Goal: Transaction & Acquisition: Purchase product/service

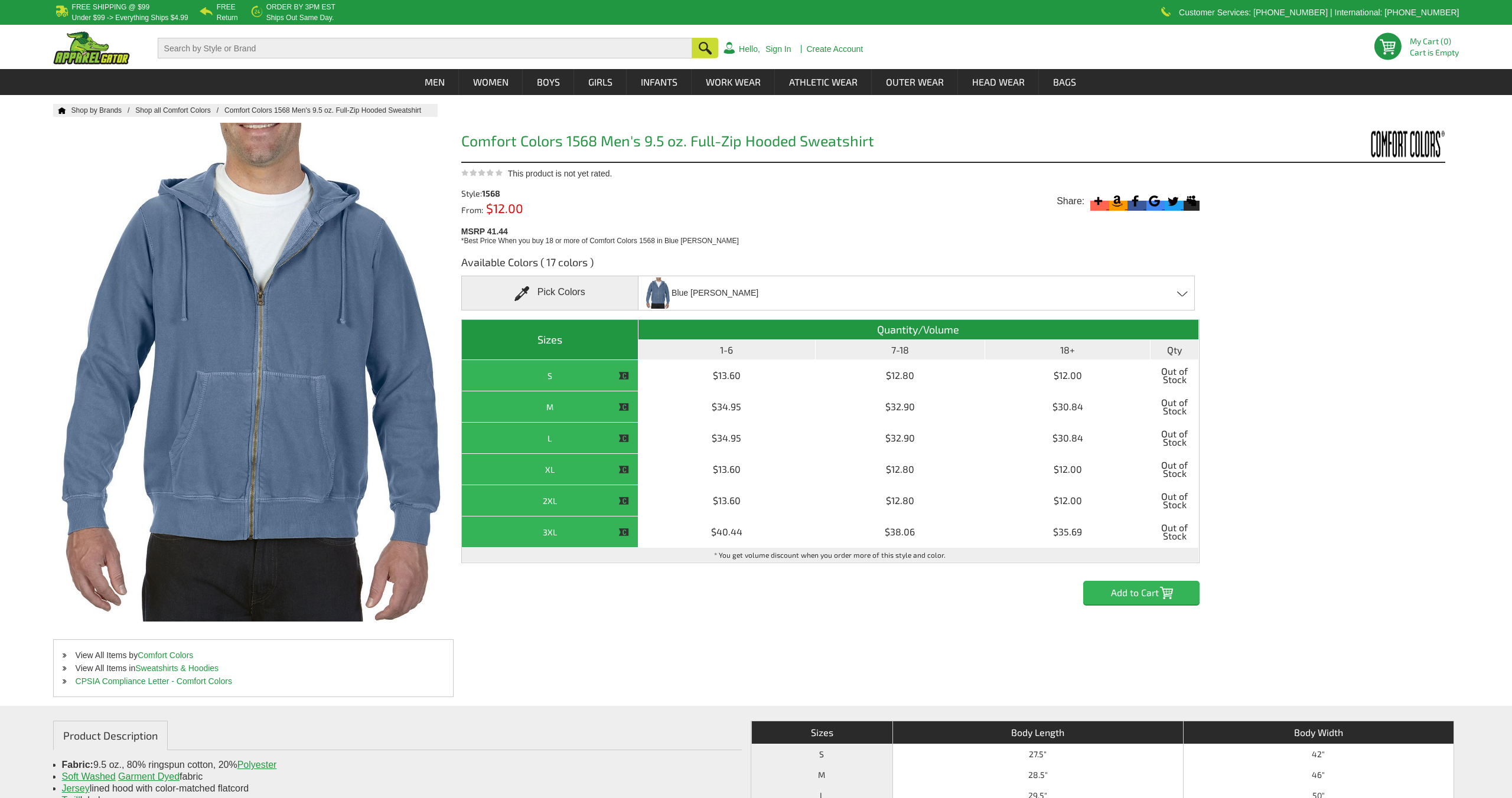
click at [850, 298] on div "Blue [PERSON_NAME] Blue [PERSON_NAME] - Closeout Blue Spruce - Closeout Brown -…" at bounding box center [916, 293] width 557 height 35
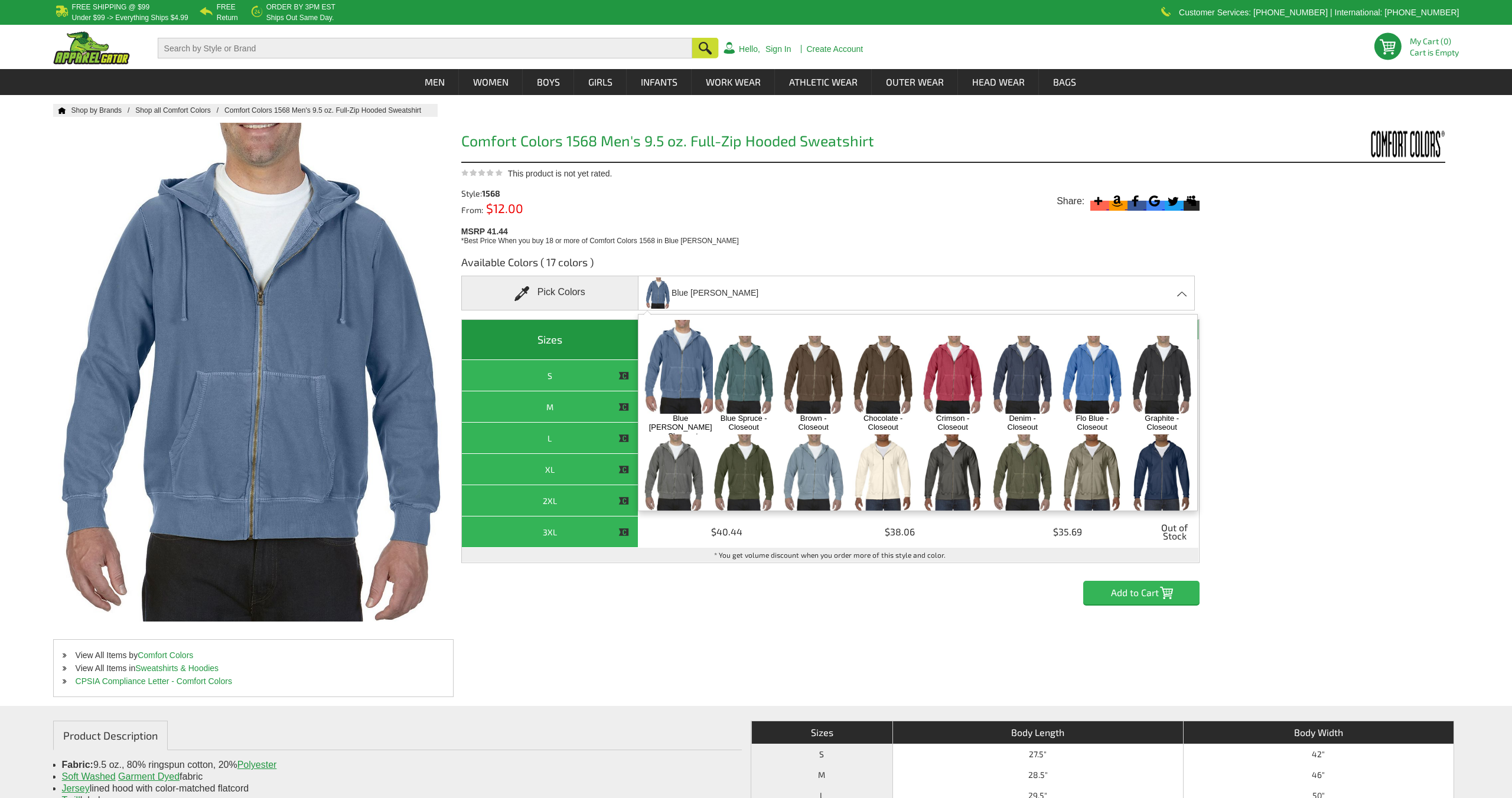
click at [814, 374] on img at bounding box center [813, 374] width 62 height 77
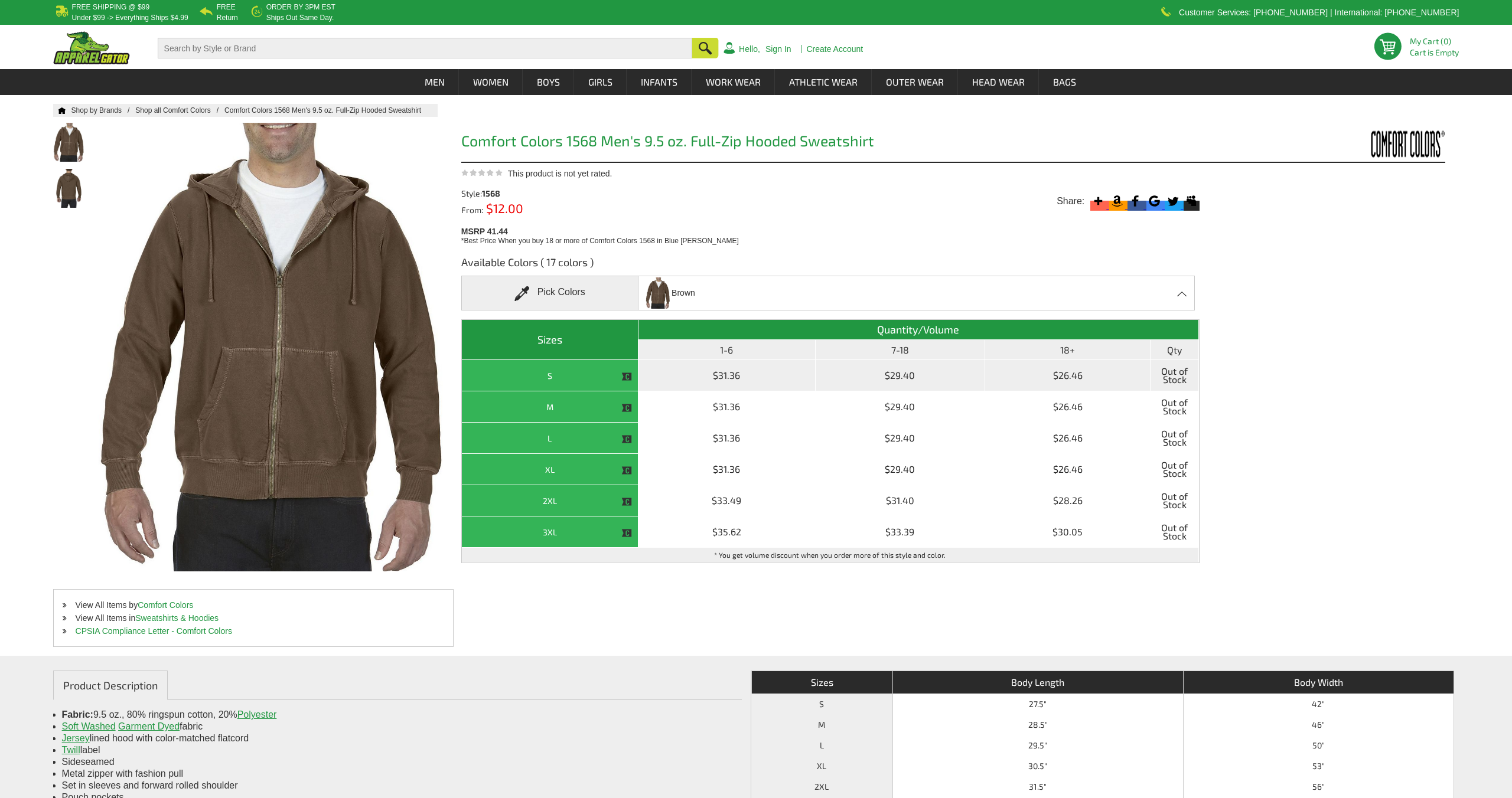
click at [566, 378] on th "S" at bounding box center [550, 376] width 176 height 31
click at [737, 267] on h3 "Available Colors ( 17 colors )" at bounding box center [830, 265] width 738 height 21
click at [705, 310] on div "Brown Blue [PERSON_NAME] - Closeout Blue Spruce - Closeout Brown - Closeout Cho…" at bounding box center [916, 293] width 557 height 35
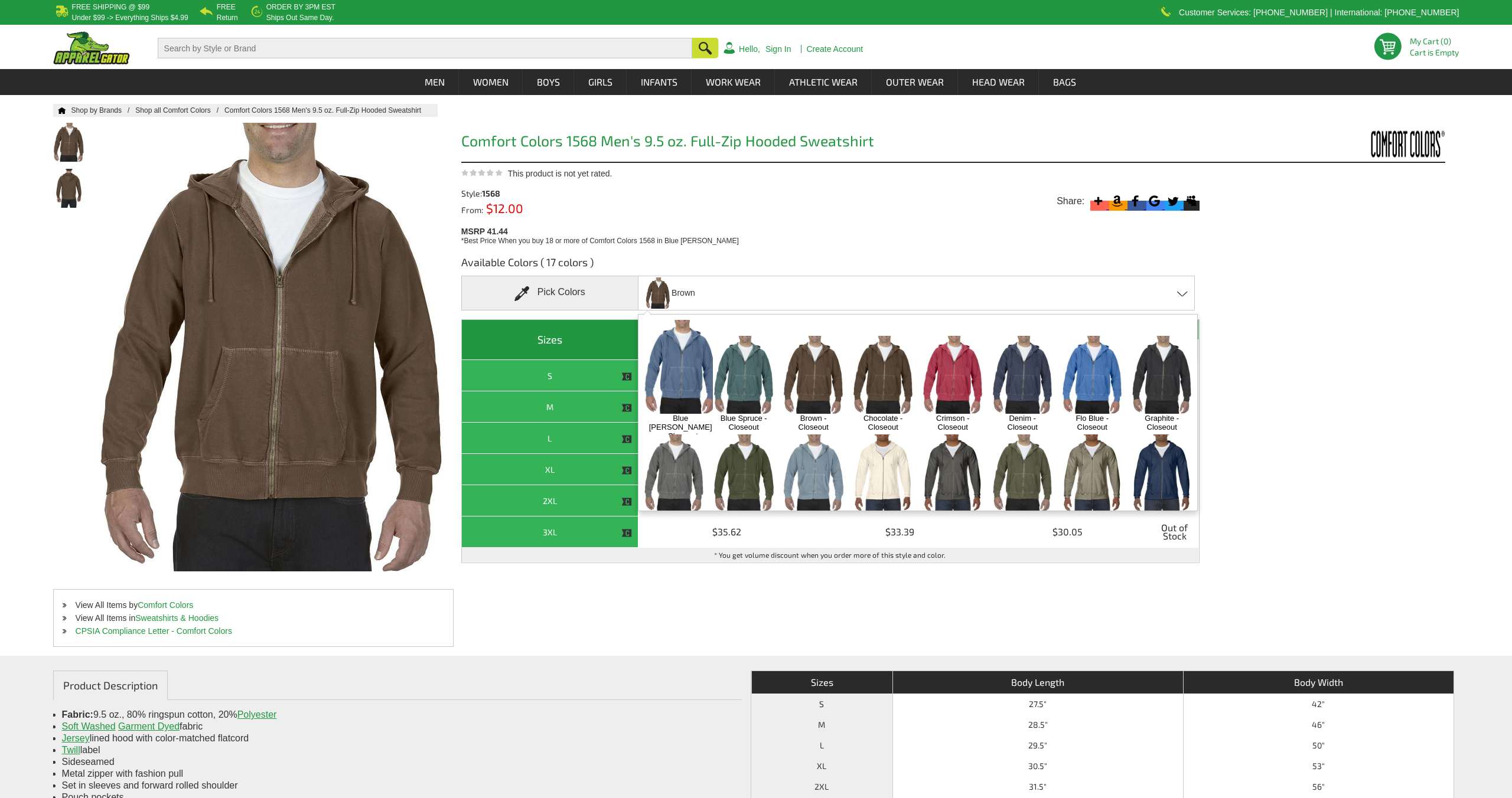
scroll to position [104, 0]
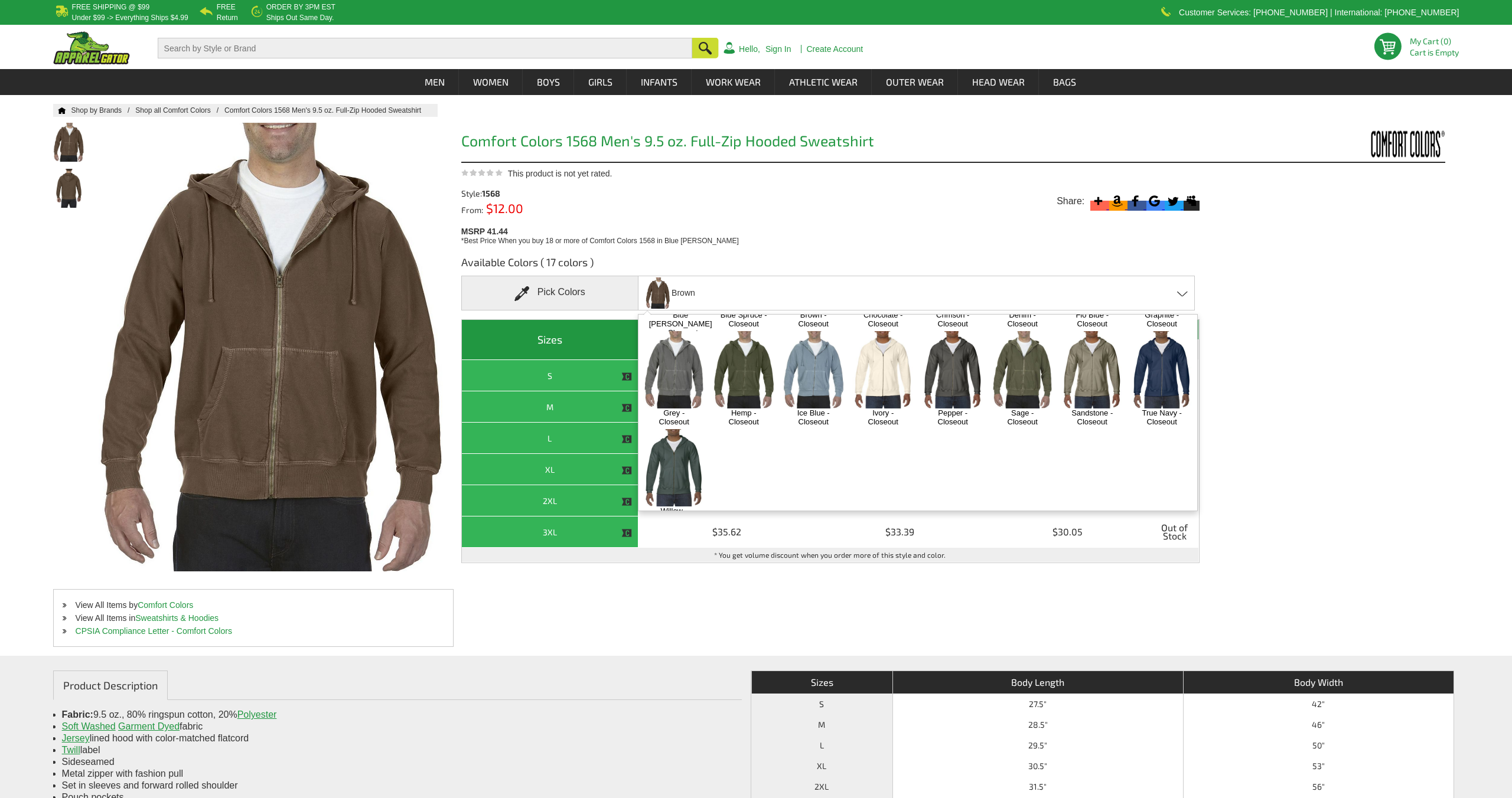
click at [666, 464] on img at bounding box center [674, 467] width 62 height 77
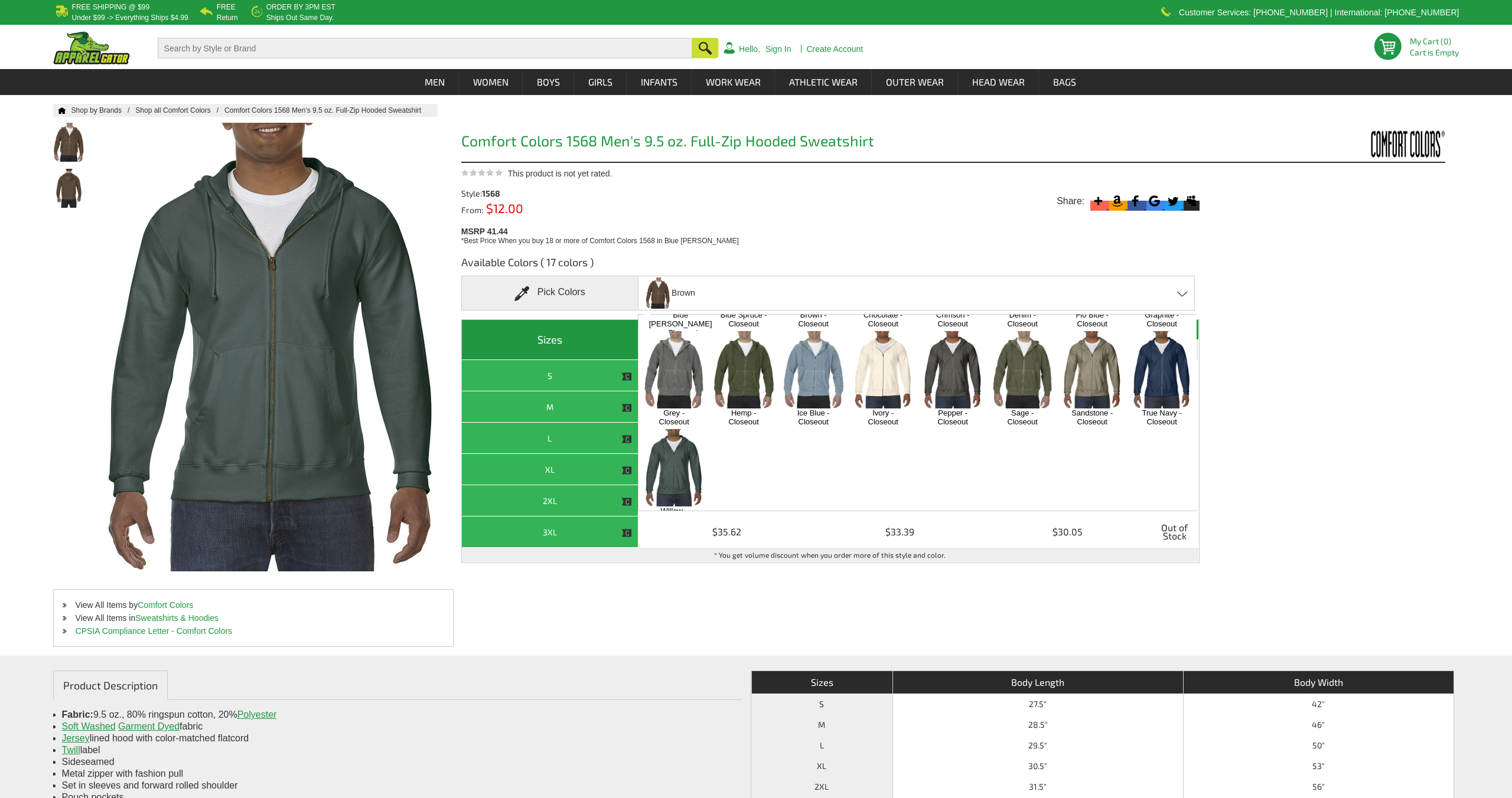
scroll to position [790, 0]
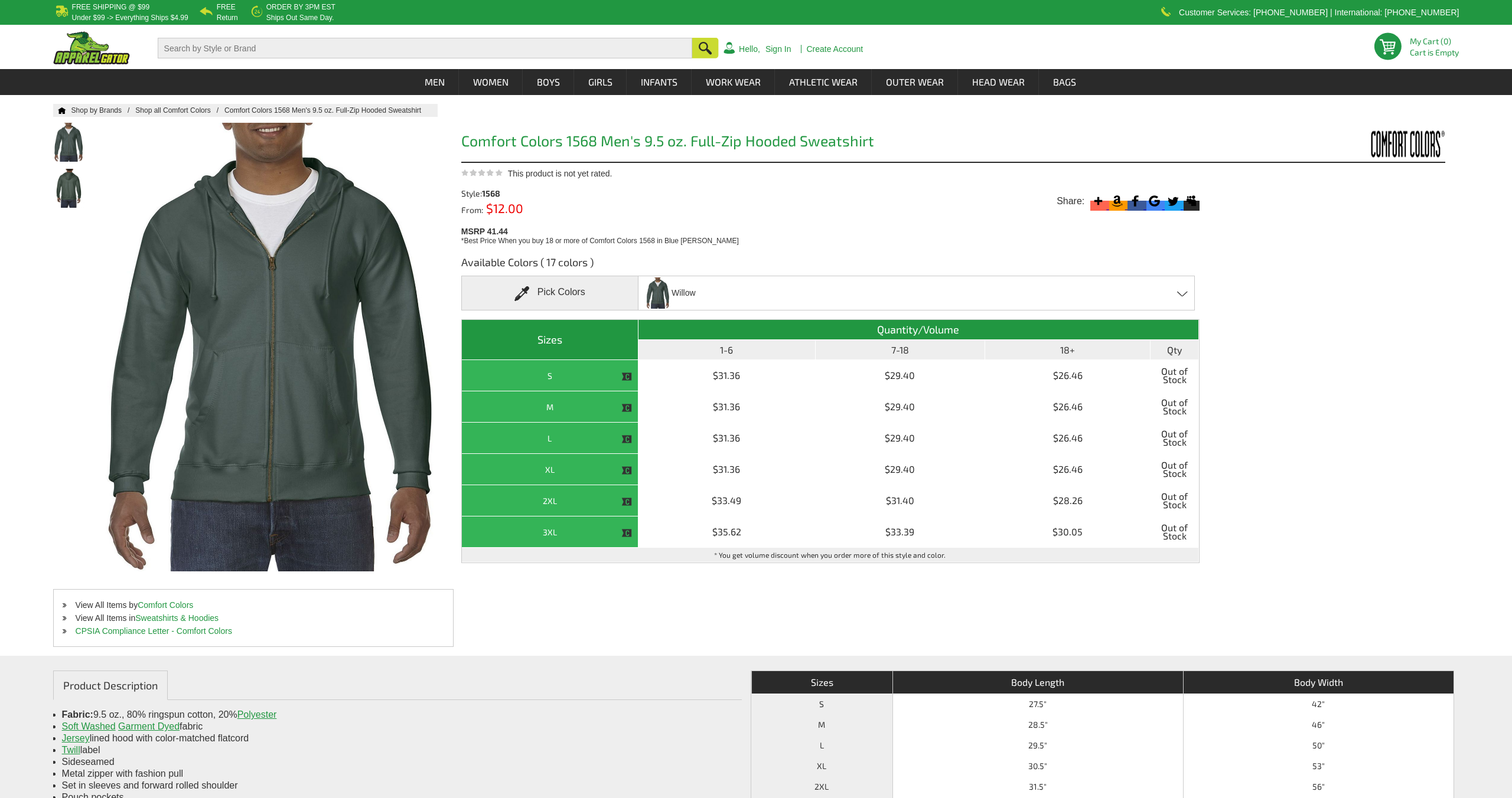
click at [746, 277] on div "Willow Blue [PERSON_NAME] - Closeout Blue Spruce - Closeout Brown - Closeout Ch…" at bounding box center [916, 293] width 557 height 35
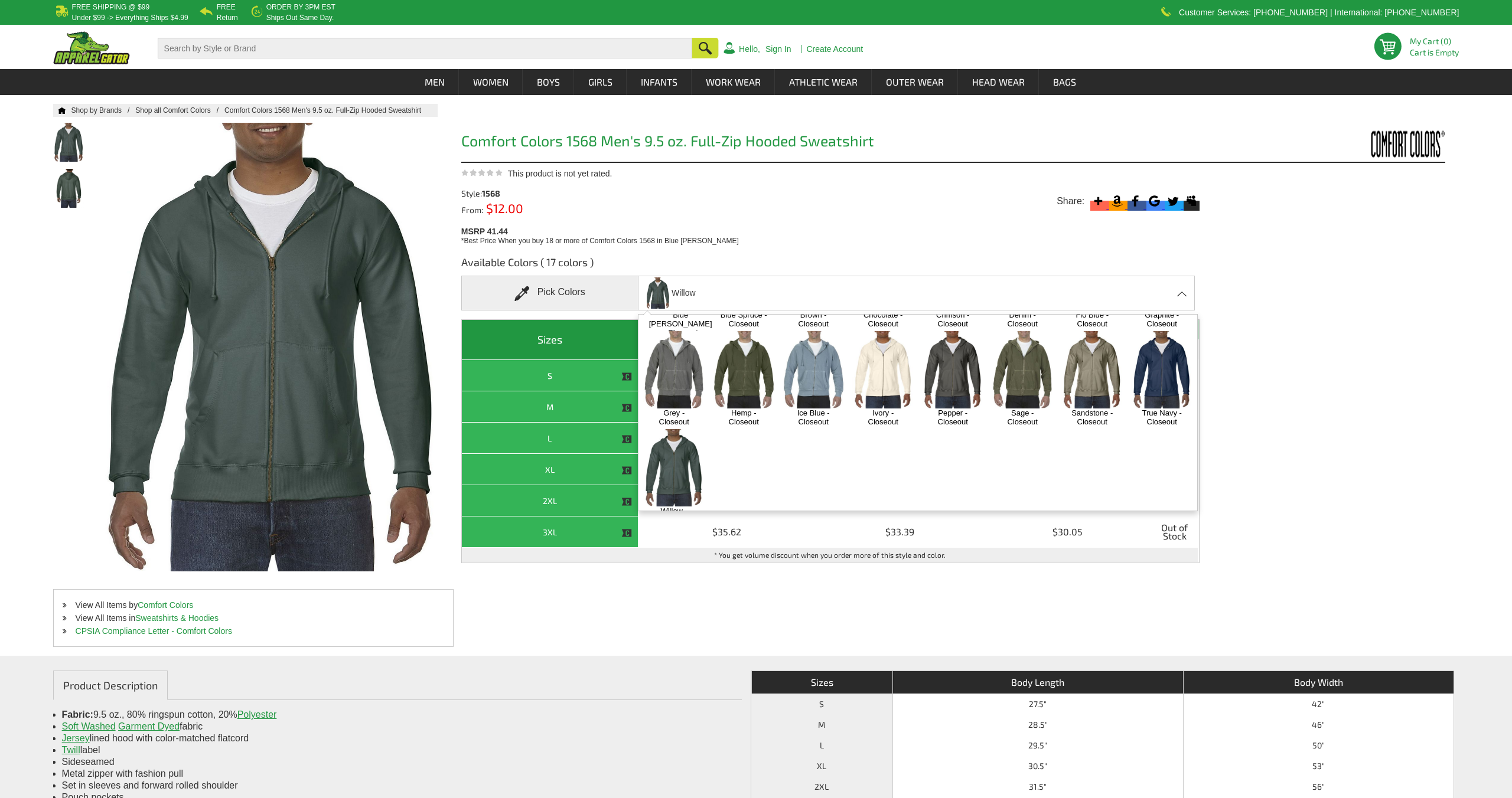
click at [1159, 352] on img at bounding box center [1162, 370] width 62 height 77
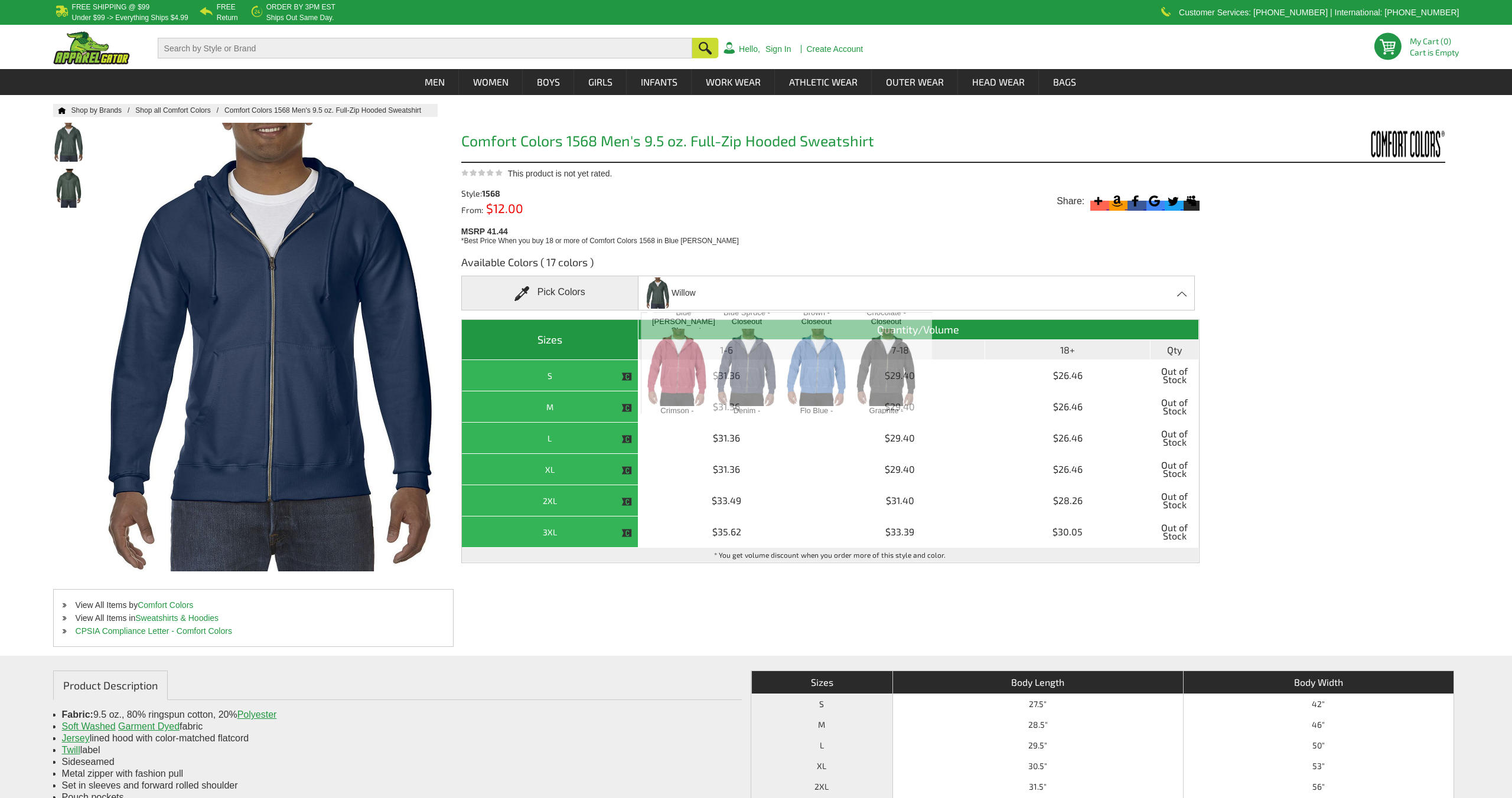
scroll to position [790, 0]
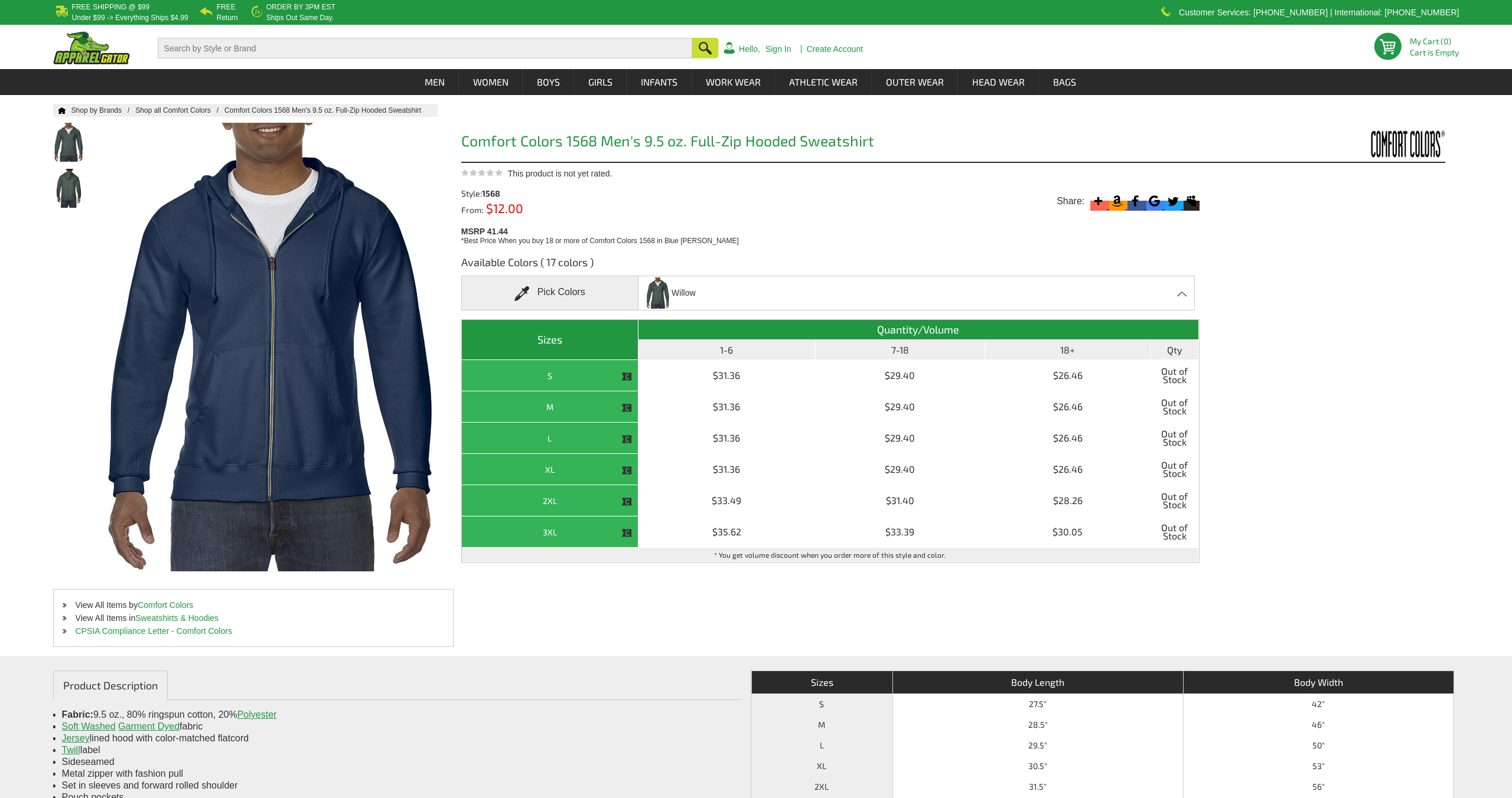
click at [1076, 261] on h3 "Available Colors ( 17 colors )" at bounding box center [830, 265] width 738 height 21
click at [1101, 295] on div "Willow Blue [PERSON_NAME] - Closeout Blue Spruce - Closeout Brown - Closeout Ch…" at bounding box center [916, 293] width 557 height 35
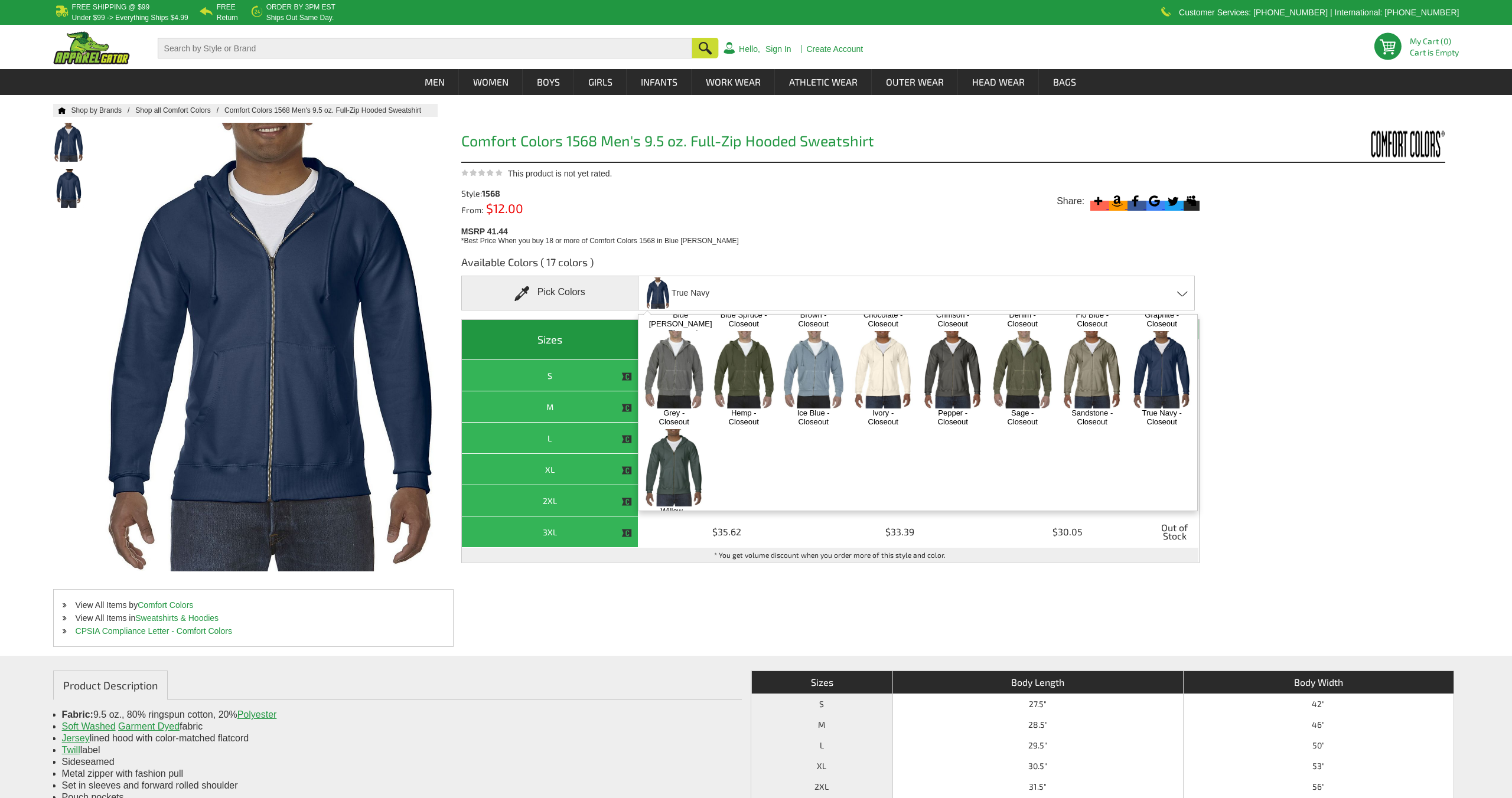
click at [963, 372] on img at bounding box center [953, 370] width 62 height 77
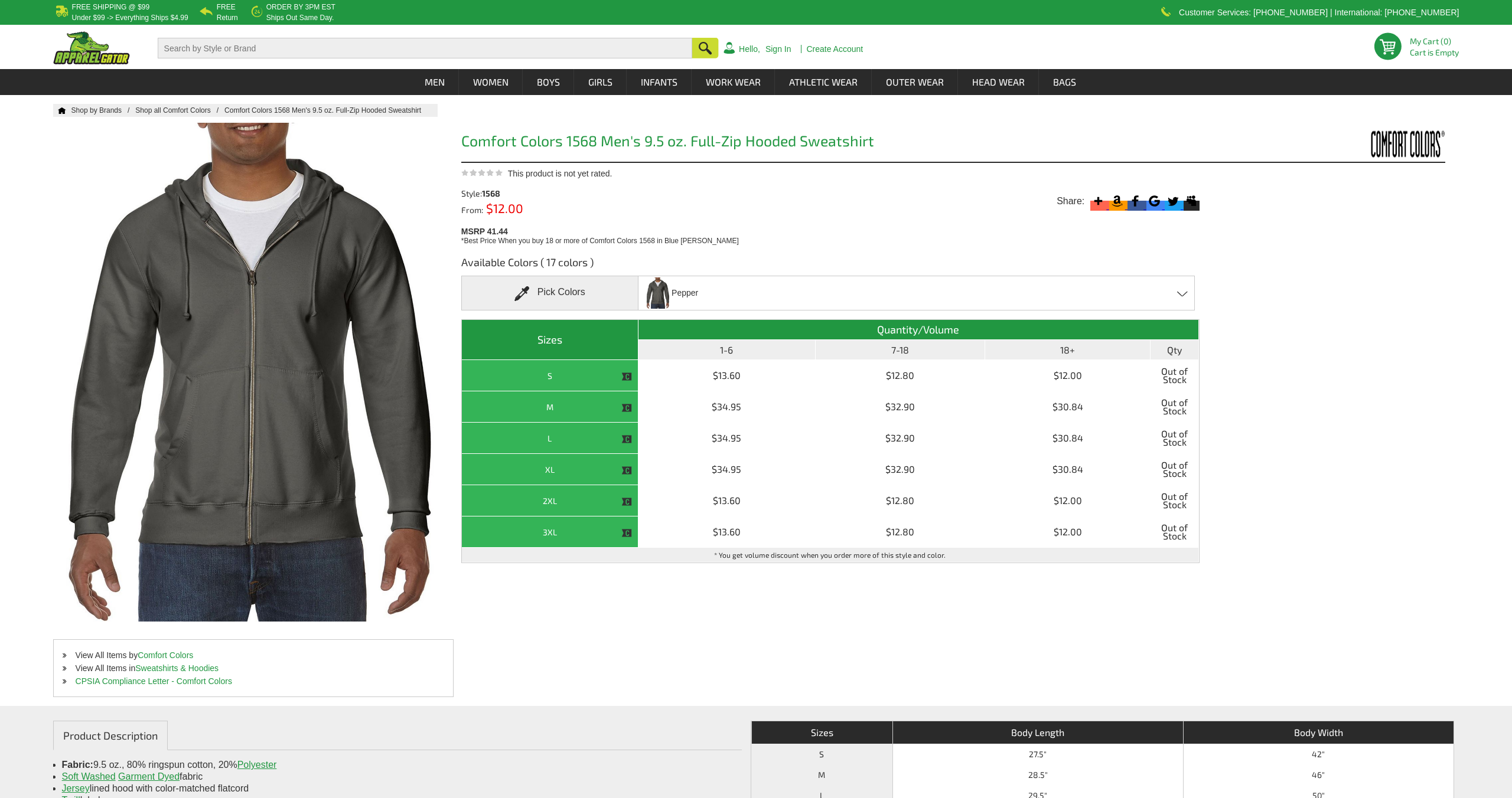
click at [972, 295] on div "Pepper Blue [PERSON_NAME] - Closeout Blue Spruce - Closeout Brown - Closeout Ch…" at bounding box center [916, 293] width 557 height 35
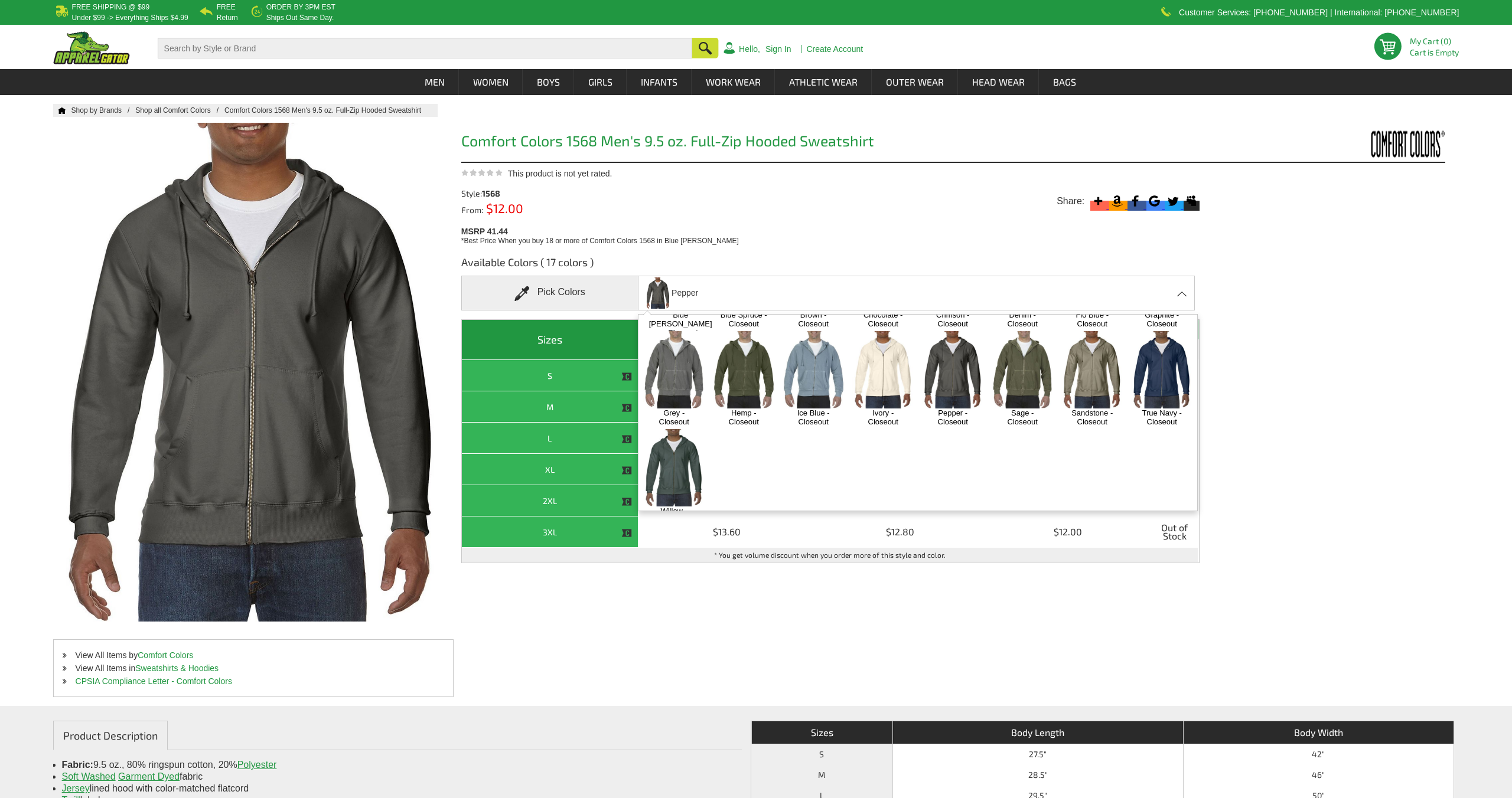
click at [750, 352] on img at bounding box center [744, 370] width 62 height 77
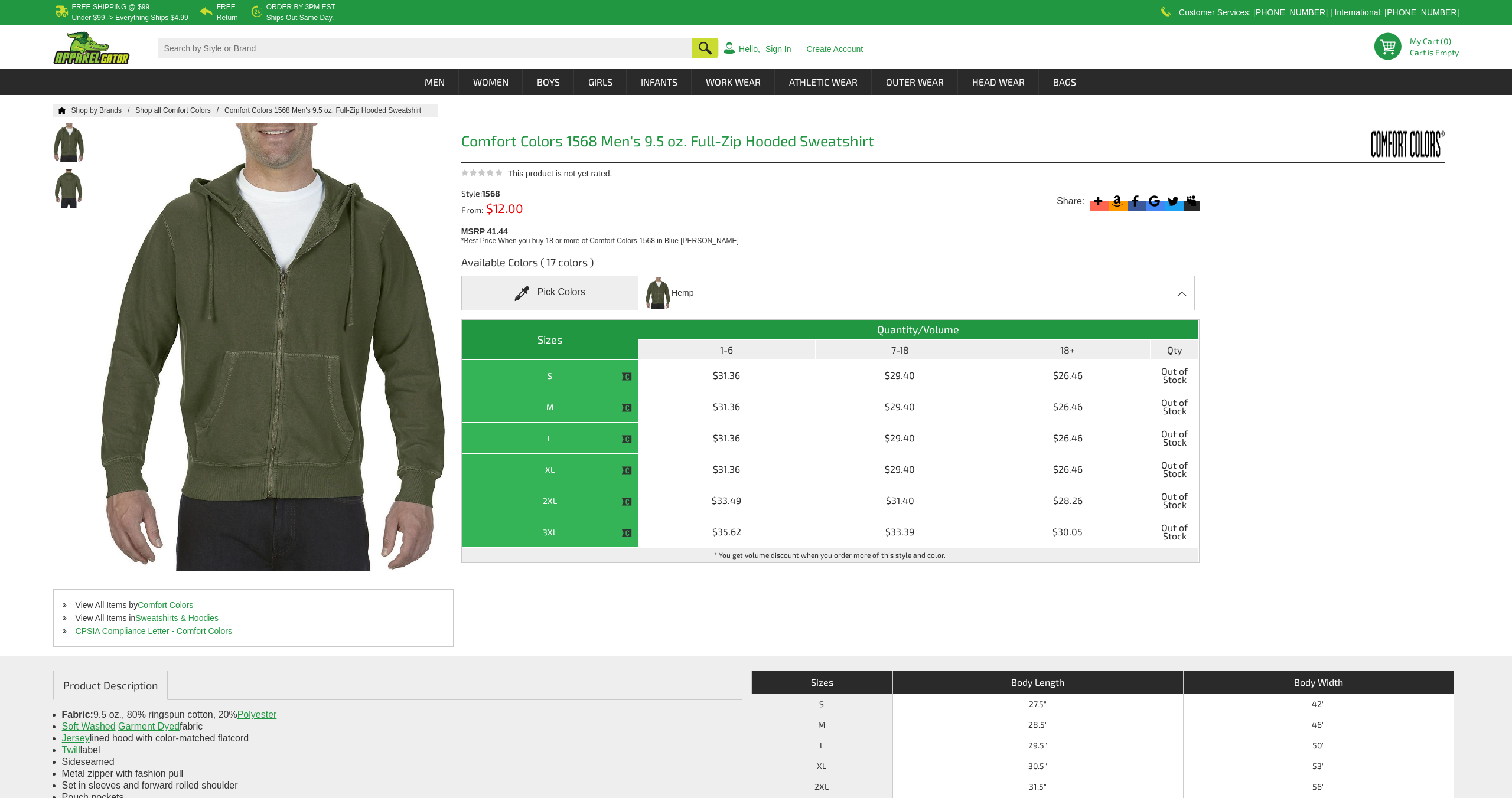
click at [786, 289] on div "Hemp Blue [PERSON_NAME] - Closeout Blue Spruce - Closeout Brown - Closeout Choc…" at bounding box center [916, 293] width 557 height 35
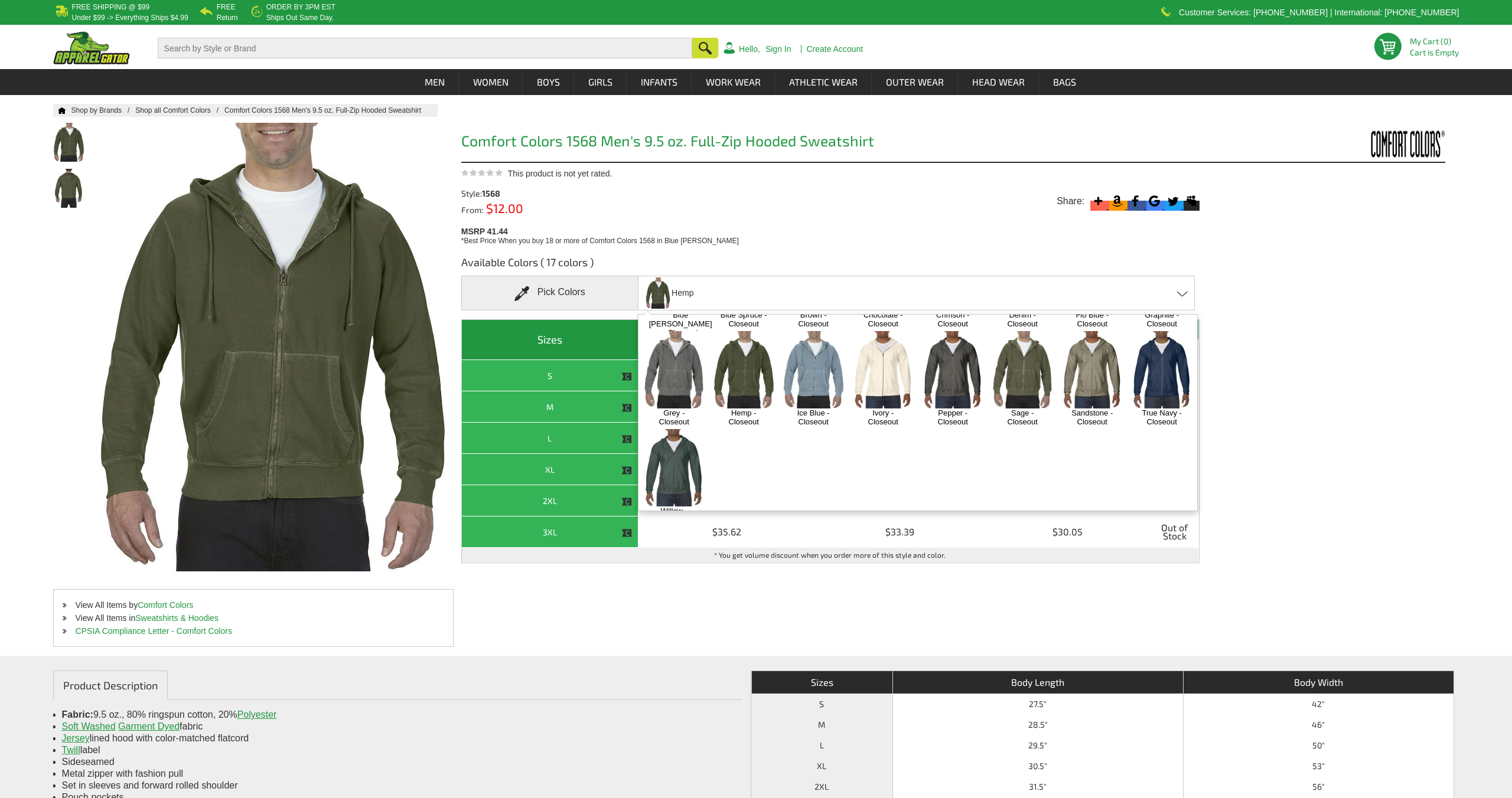
click at [692, 364] on img at bounding box center [674, 370] width 62 height 77
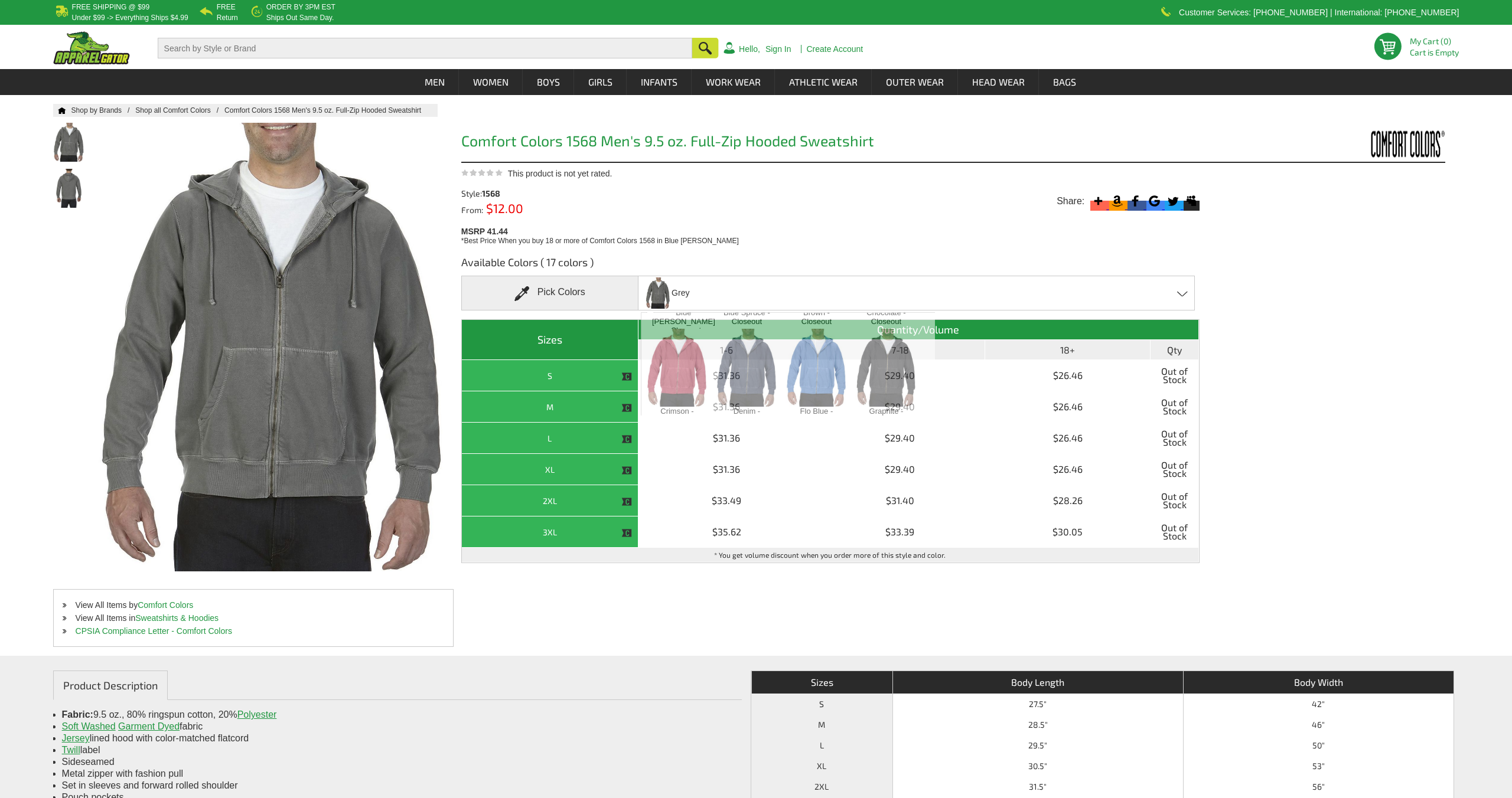
scroll to position [790, 0]
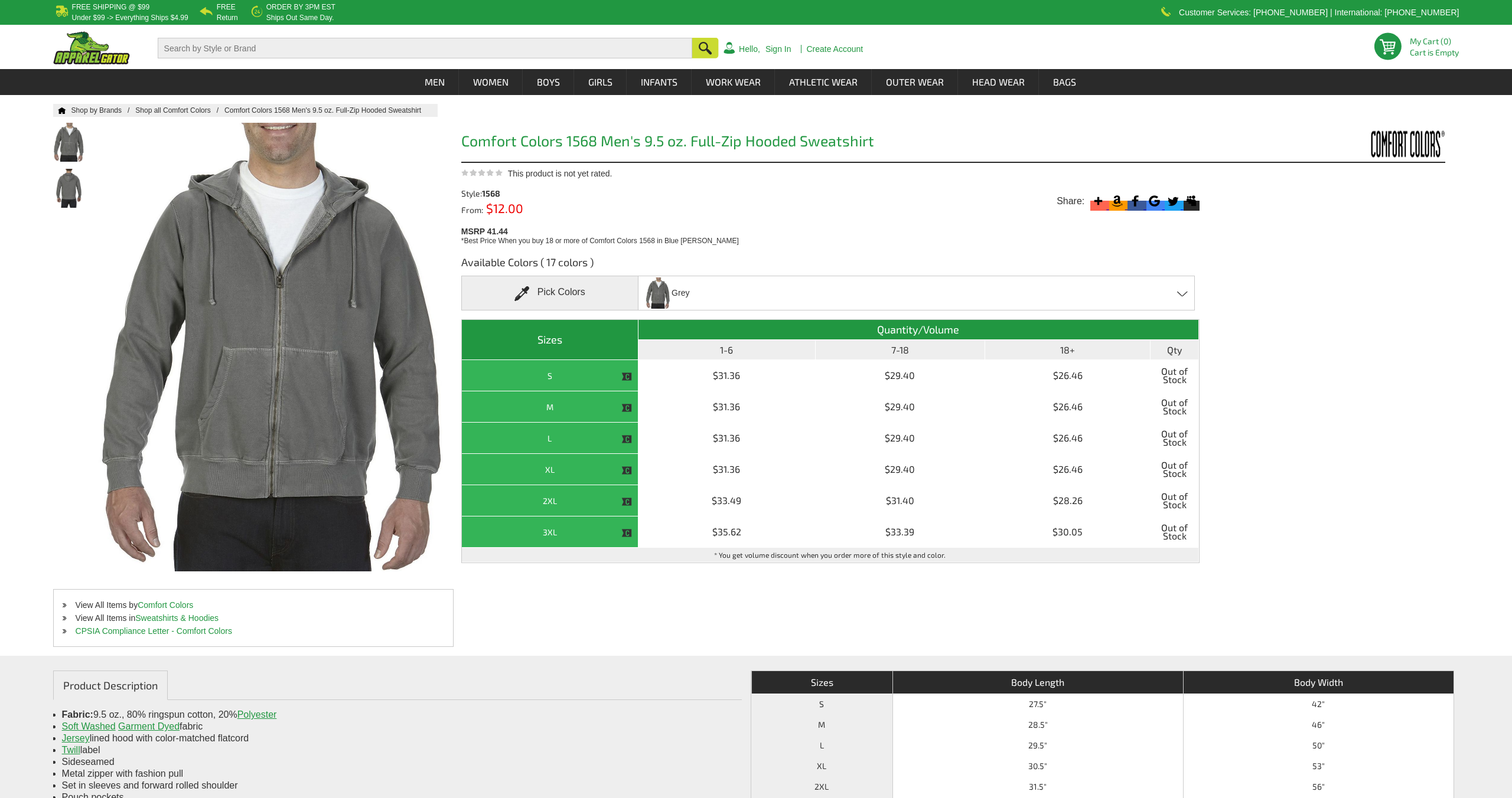
click at [798, 263] on h3 "Available Colors ( 17 colors )" at bounding box center [830, 265] width 738 height 21
click at [798, 286] on div "Grey Blue [PERSON_NAME] - Closeout Blue Spruce - Closeout Brown - Closeout Choc…" at bounding box center [916, 293] width 557 height 35
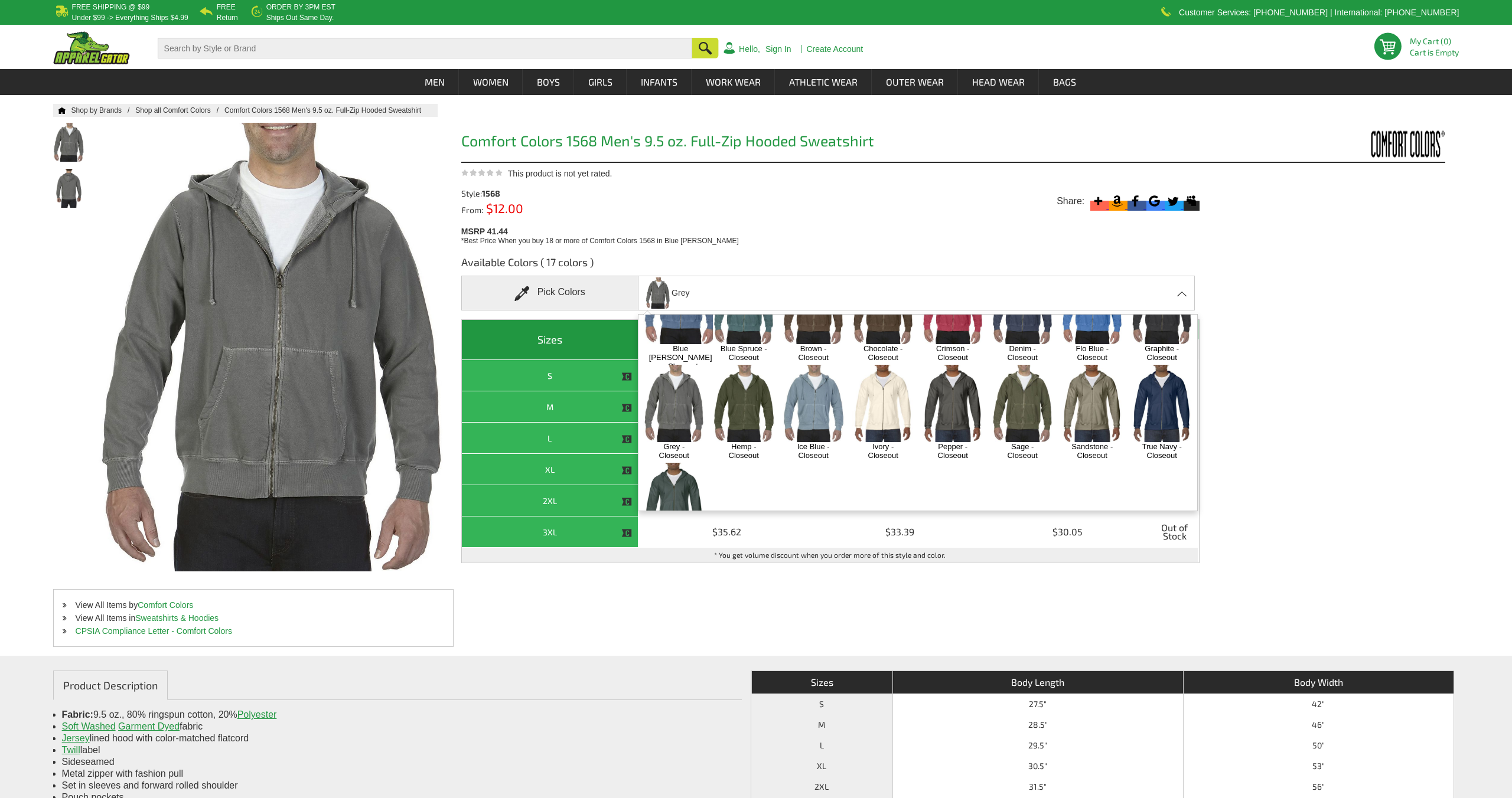
scroll to position [0, 0]
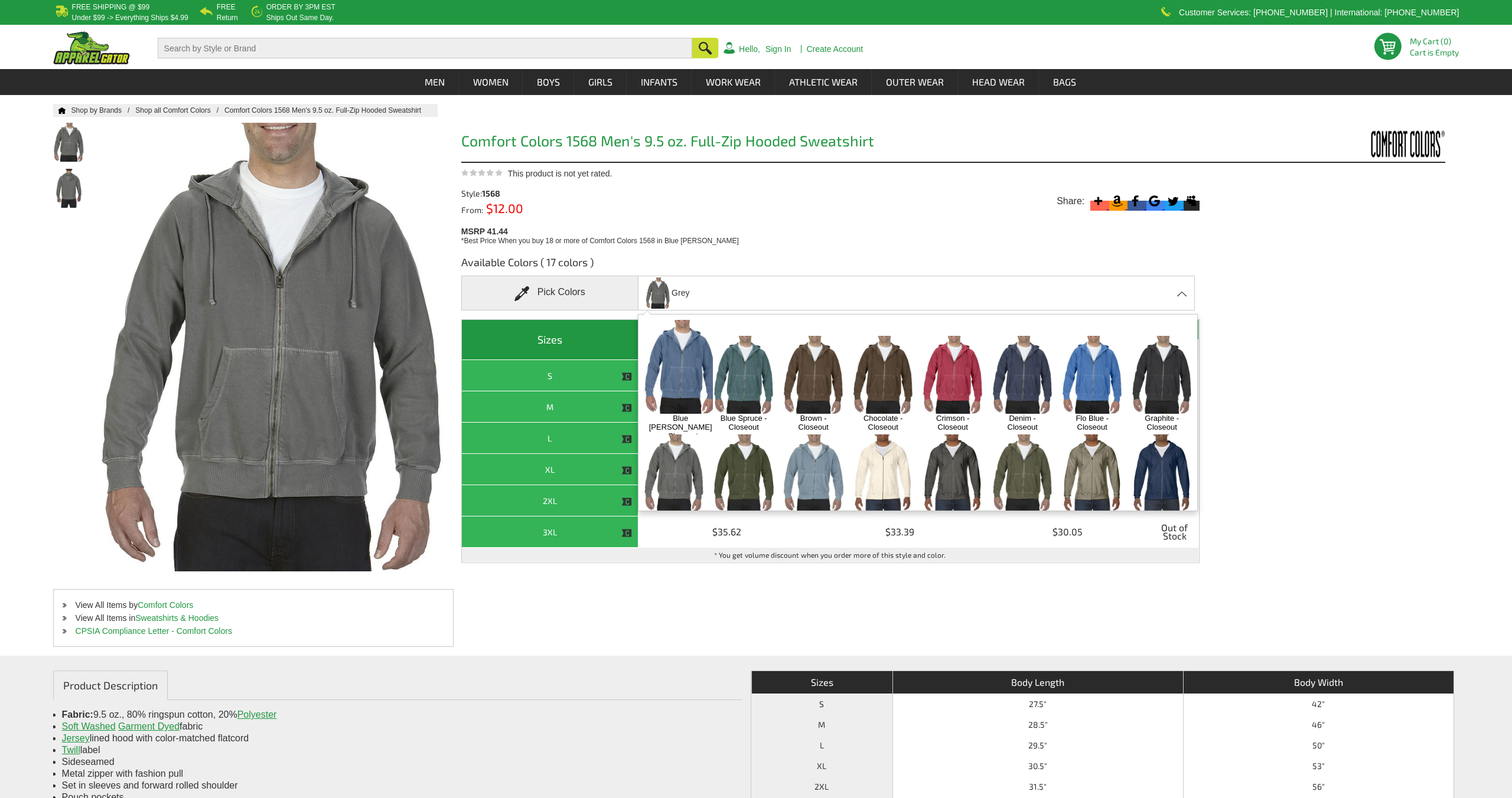
click at [1179, 375] on img at bounding box center [1162, 374] width 62 height 77
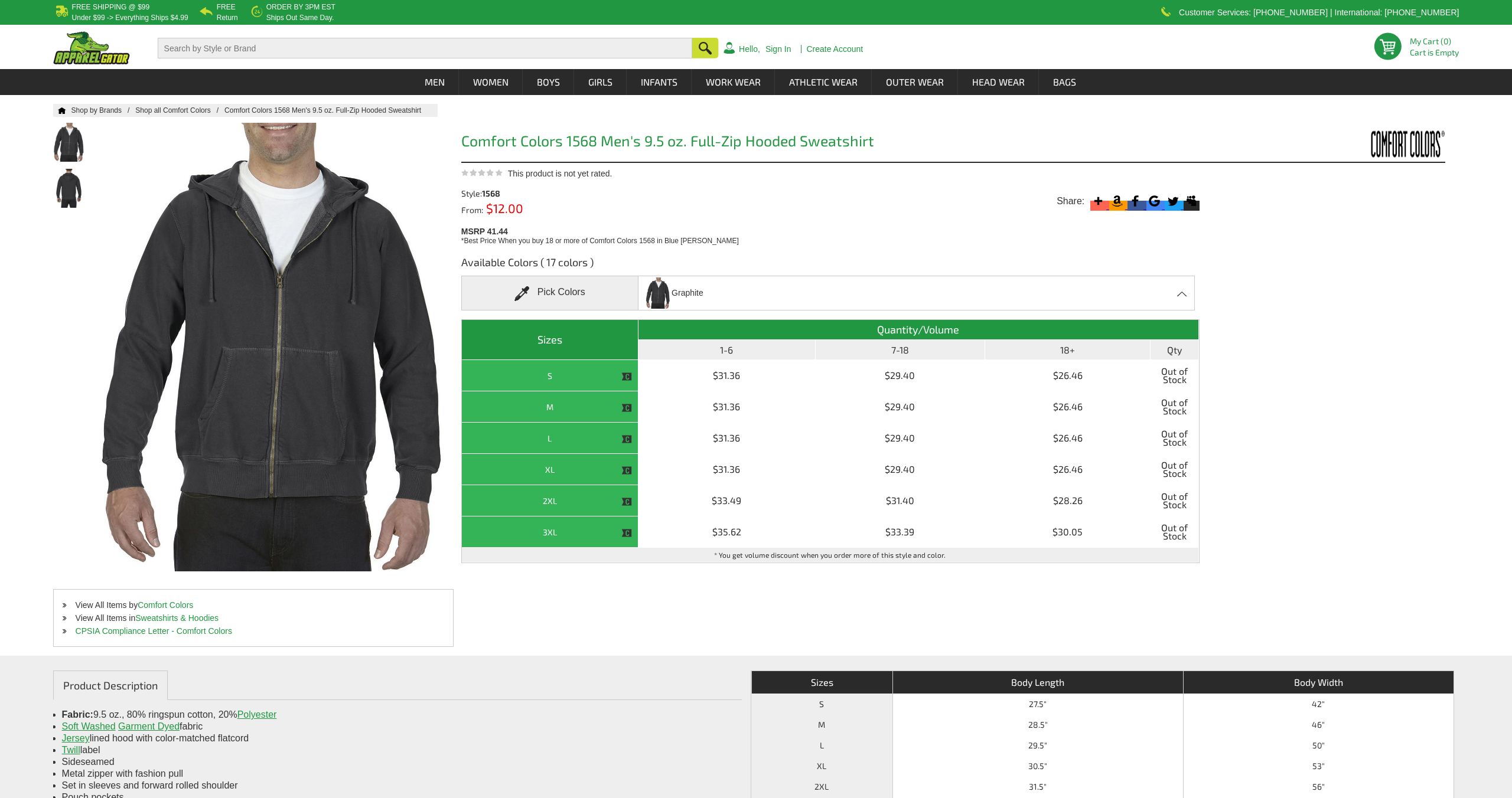
click at [687, 289] on span "Graphite" at bounding box center [688, 293] width 32 height 21
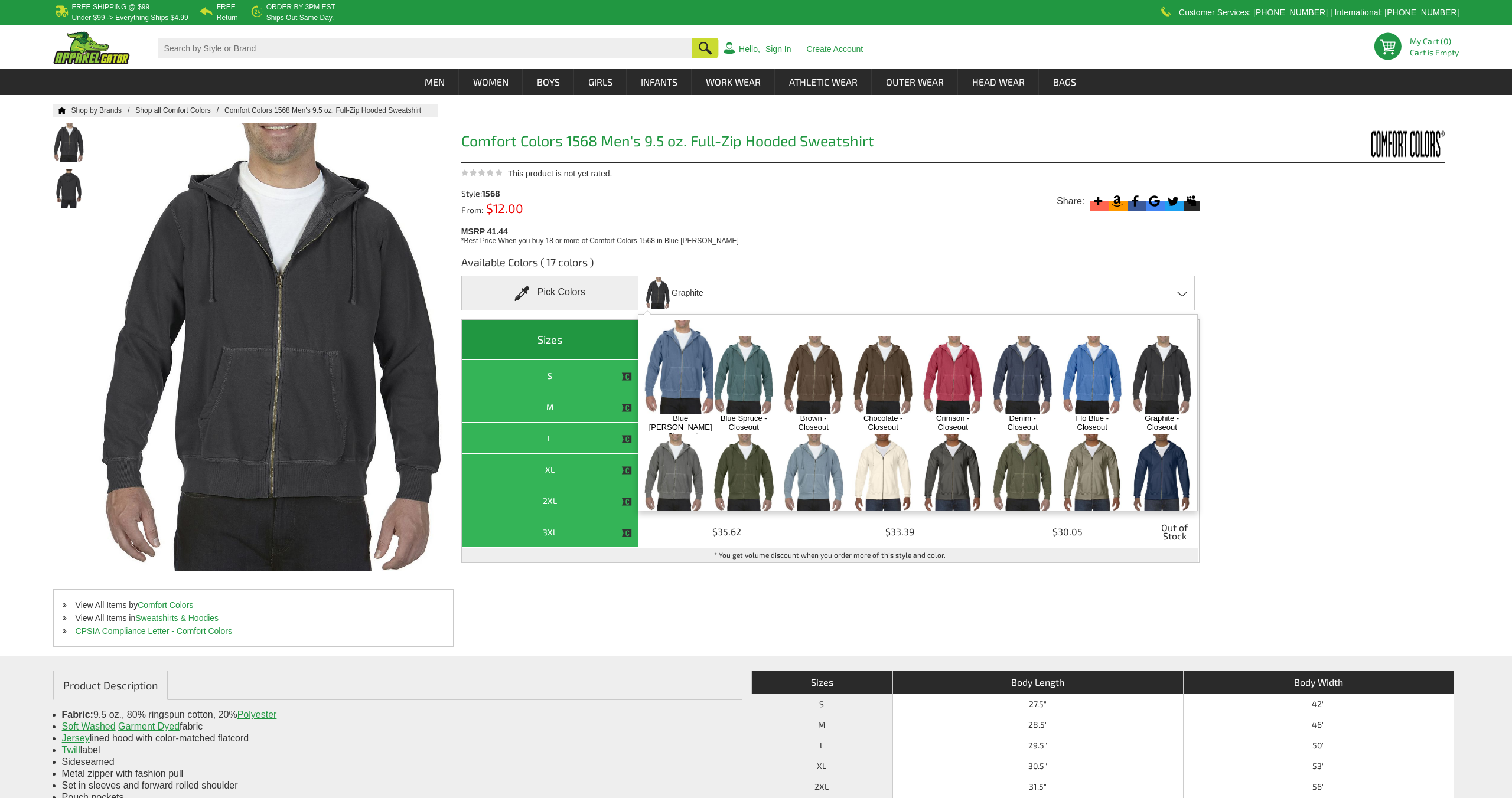
click at [1020, 362] on img at bounding box center [1023, 374] width 62 height 77
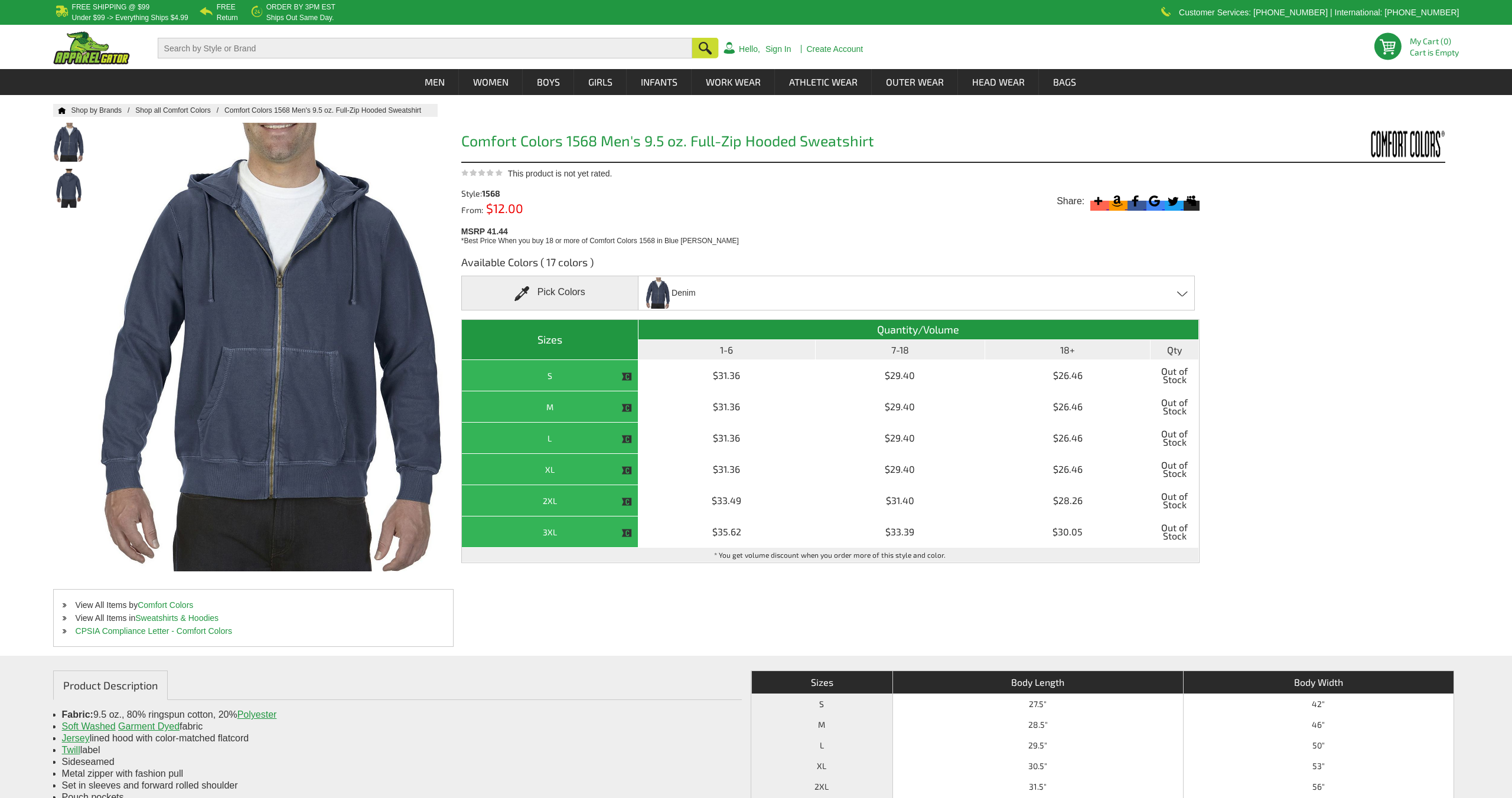
click at [979, 287] on div "Denim Blue [PERSON_NAME] - Closeout Blue Spruce - Closeout Brown - Closeout Cho…" at bounding box center [916, 293] width 557 height 35
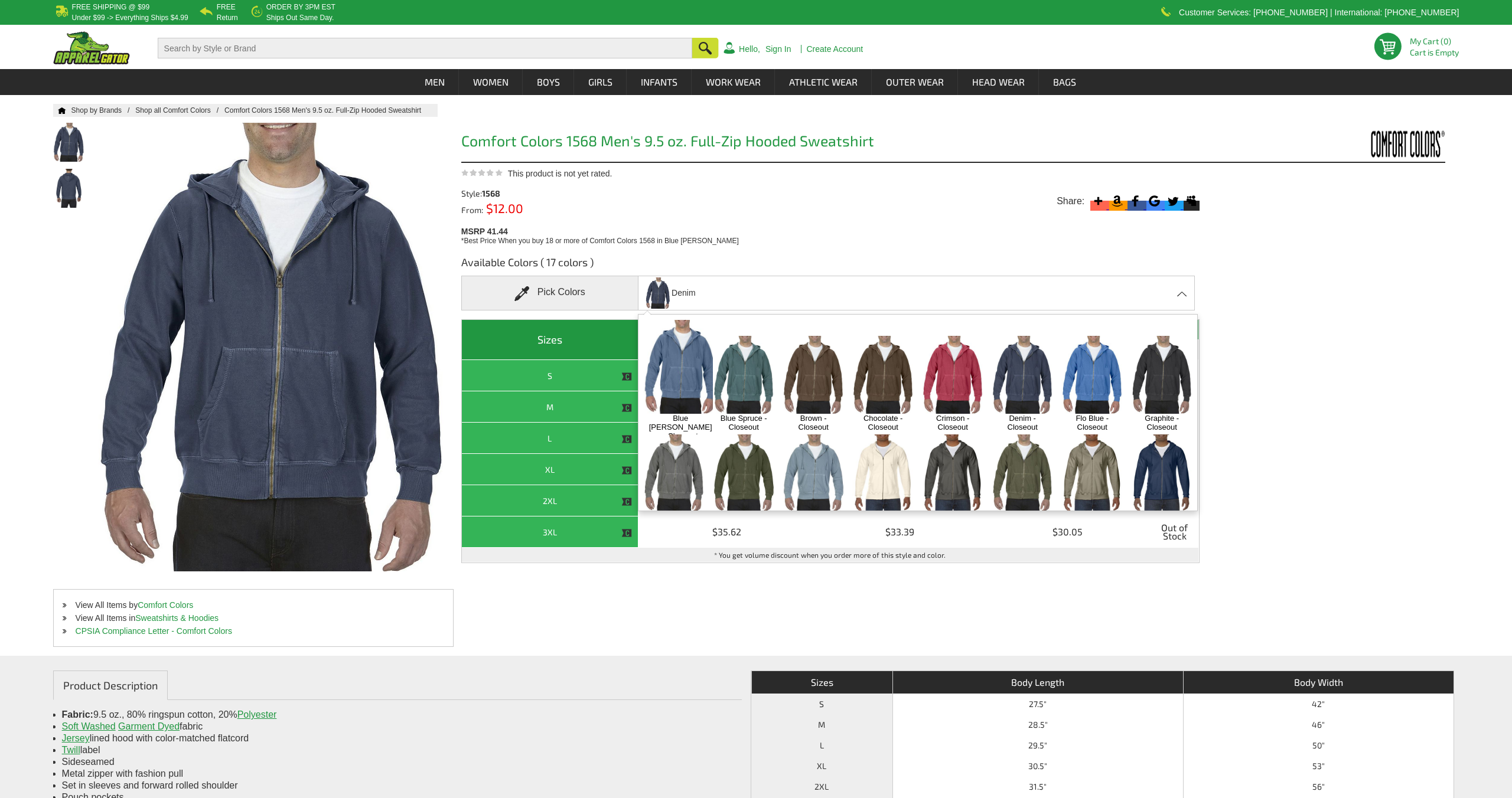
click at [979, 287] on div "Denim Blue [PERSON_NAME] - Closeout Blue Spruce - Closeout Brown - Closeout Cho…" at bounding box center [916, 293] width 557 height 35
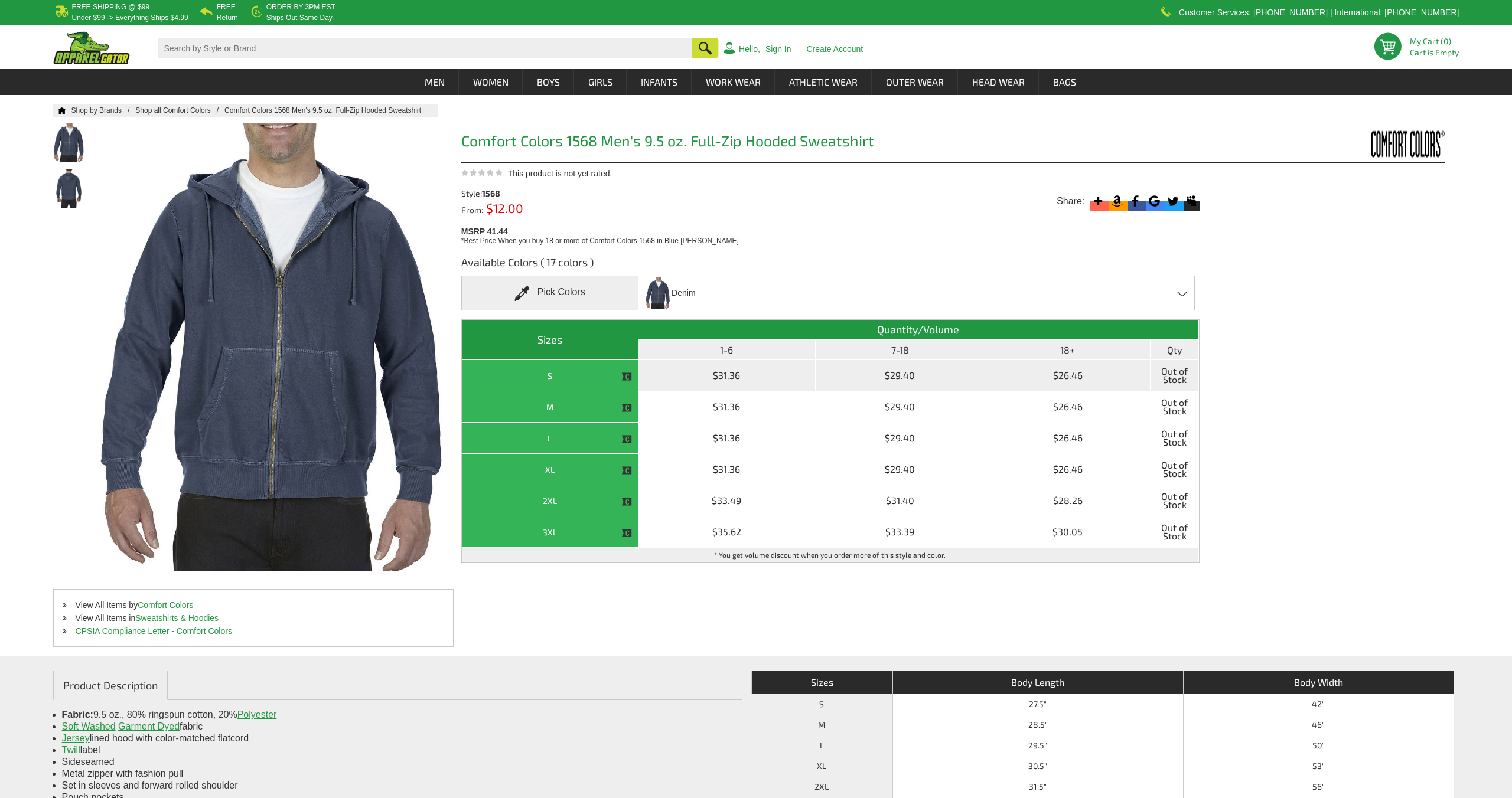
click at [611, 374] on th "S" at bounding box center [550, 376] width 176 height 31
click at [800, 279] on div "Denim Blue [PERSON_NAME] - Closeout Blue Spruce - Closeout Brown - Closeout Cho…" at bounding box center [916, 293] width 557 height 35
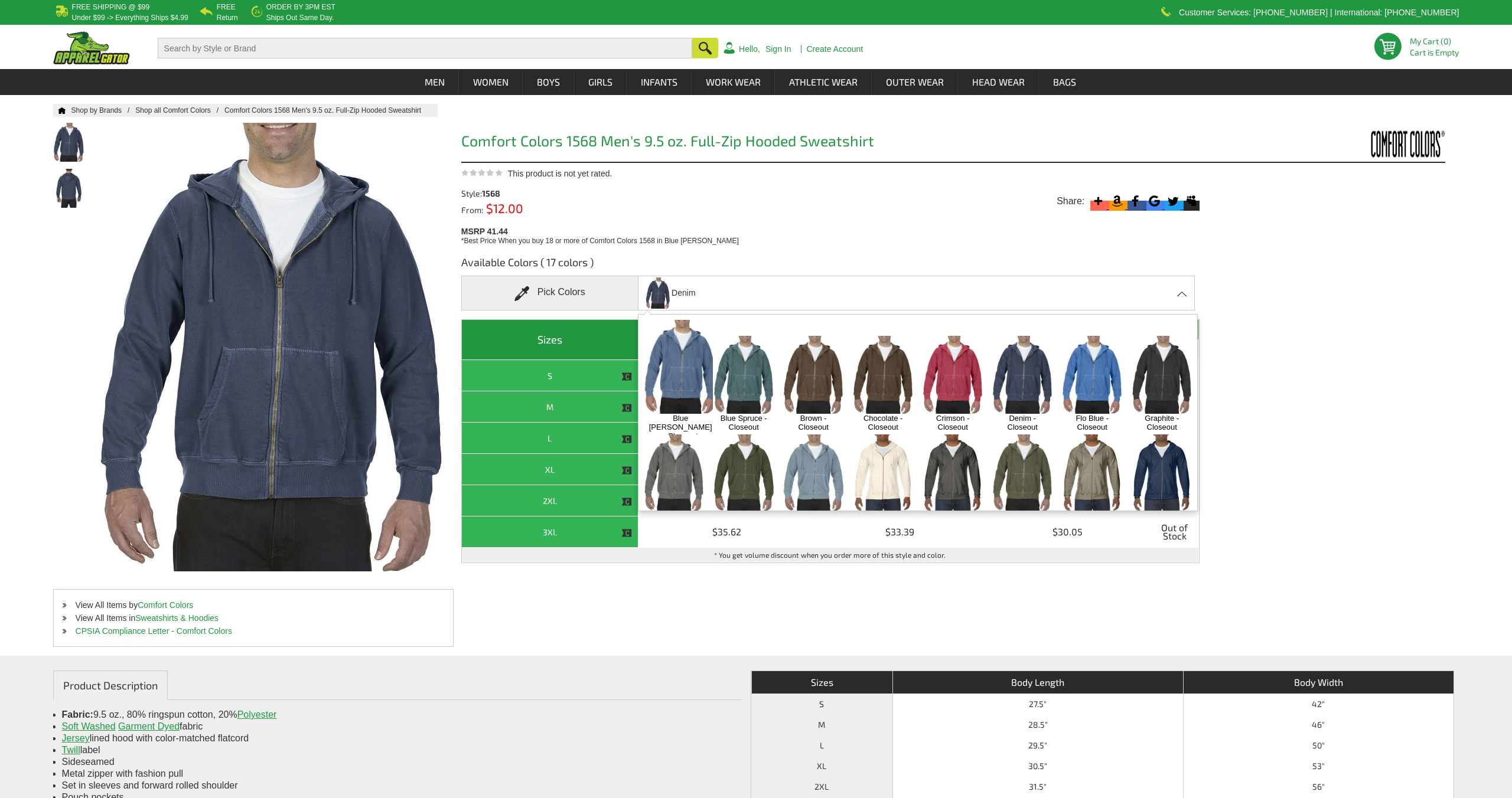
click at [881, 358] on img at bounding box center [883, 374] width 62 height 77
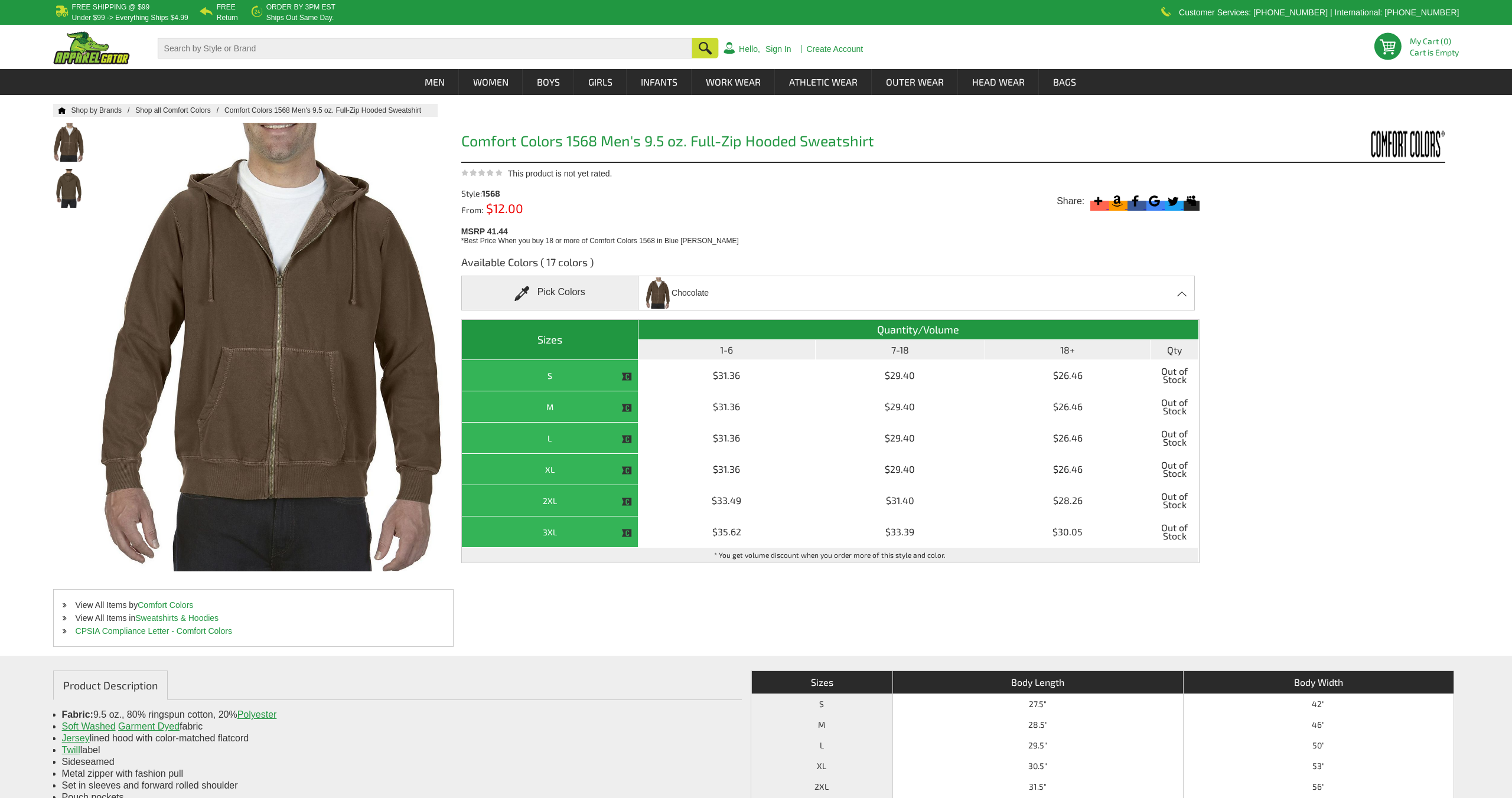
click at [869, 301] on div "Chocolate Blue [PERSON_NAME] - Closeout Blue Spruce - Closeout Brown - Closeout…" at bounding box center [916, 293] width 557 height 35
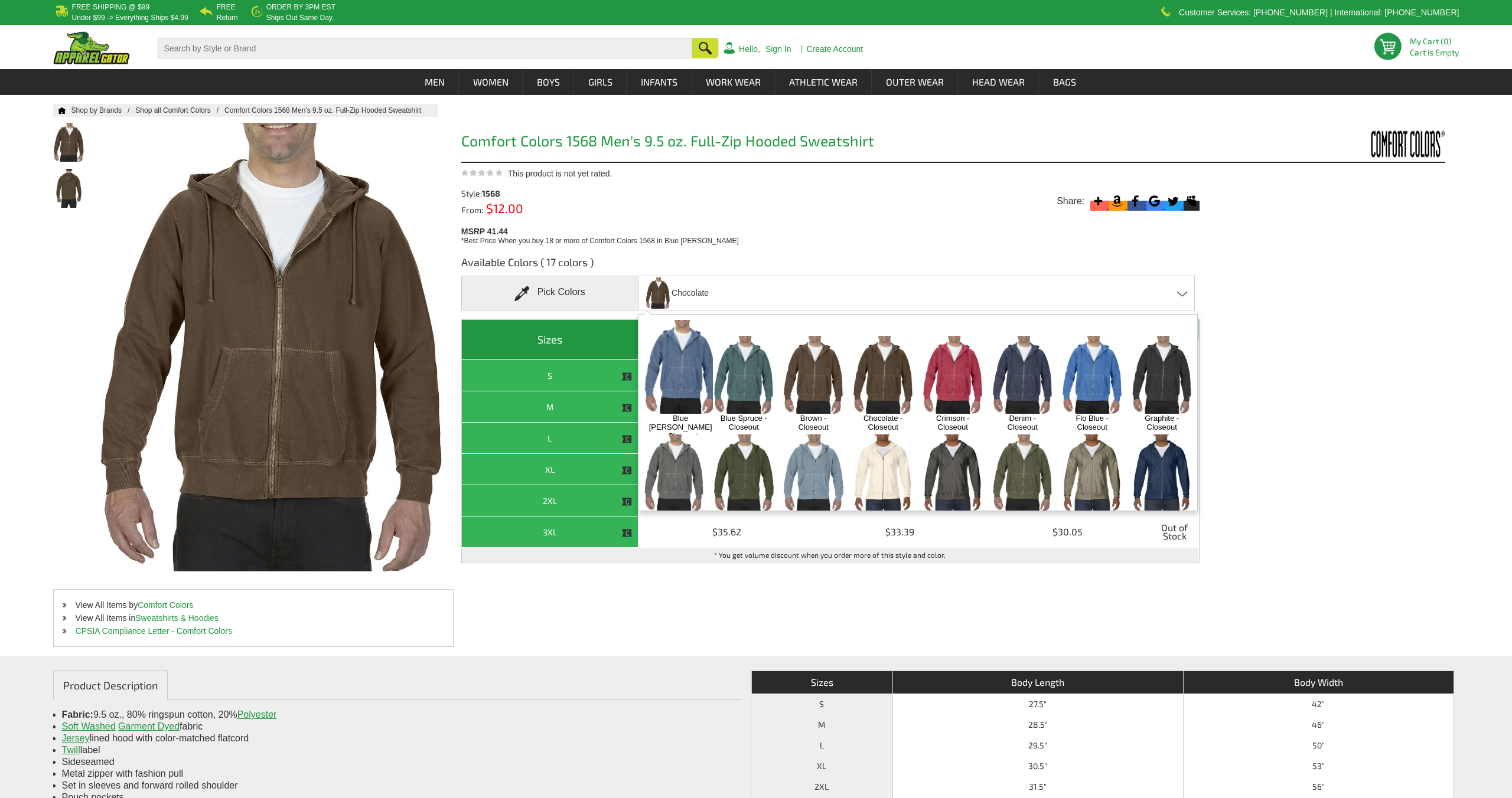
click at [804, 356] on img at bounding box center [813, 374] width 62 height 77
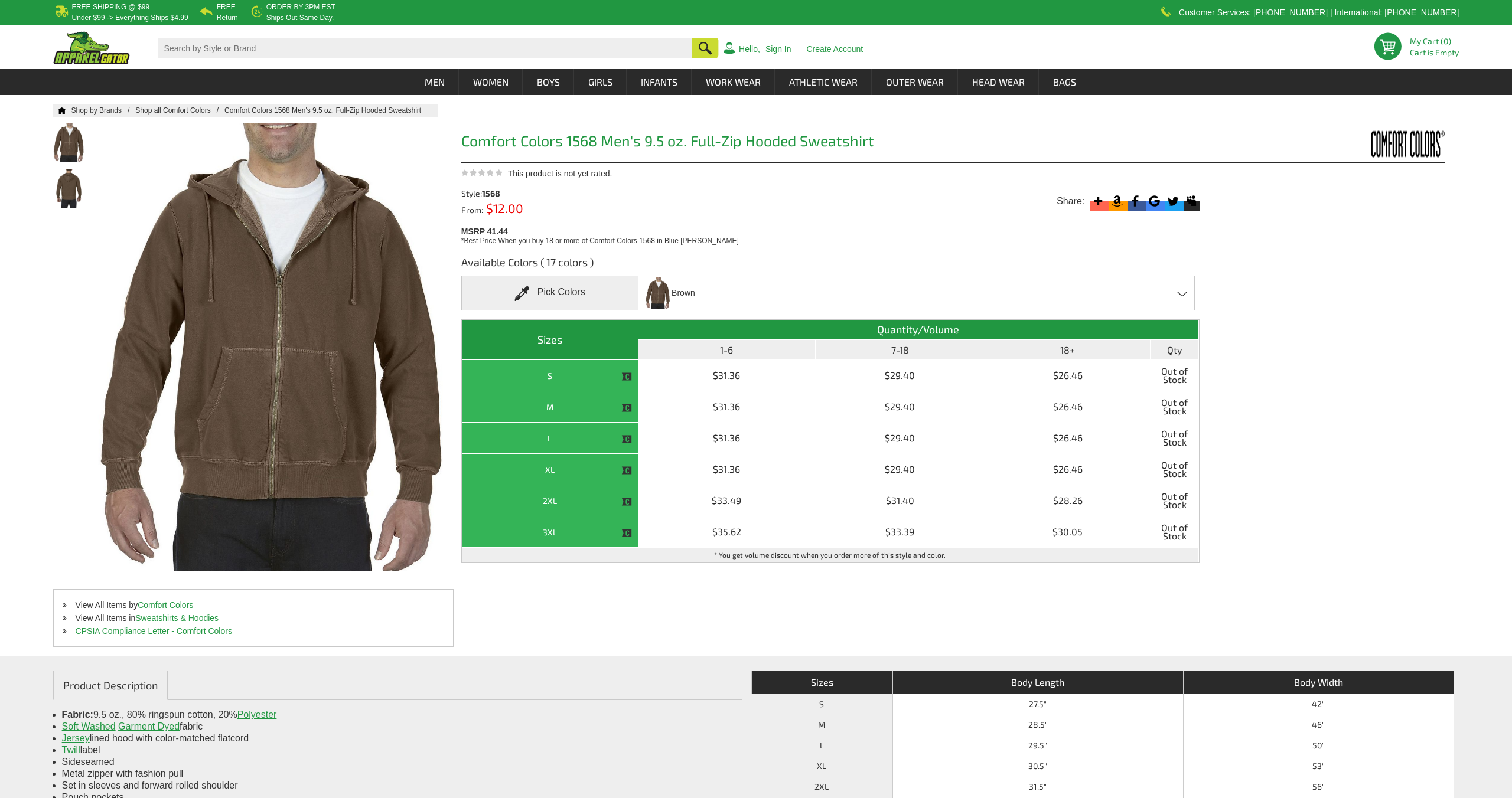
click at [807, 277] on div "Brown Blue [PERSON_NAME] - Closeout Blue Spruce - Closeout Brown - Closeout Cho…" at bounding box center [916, 293] width 557 height 35
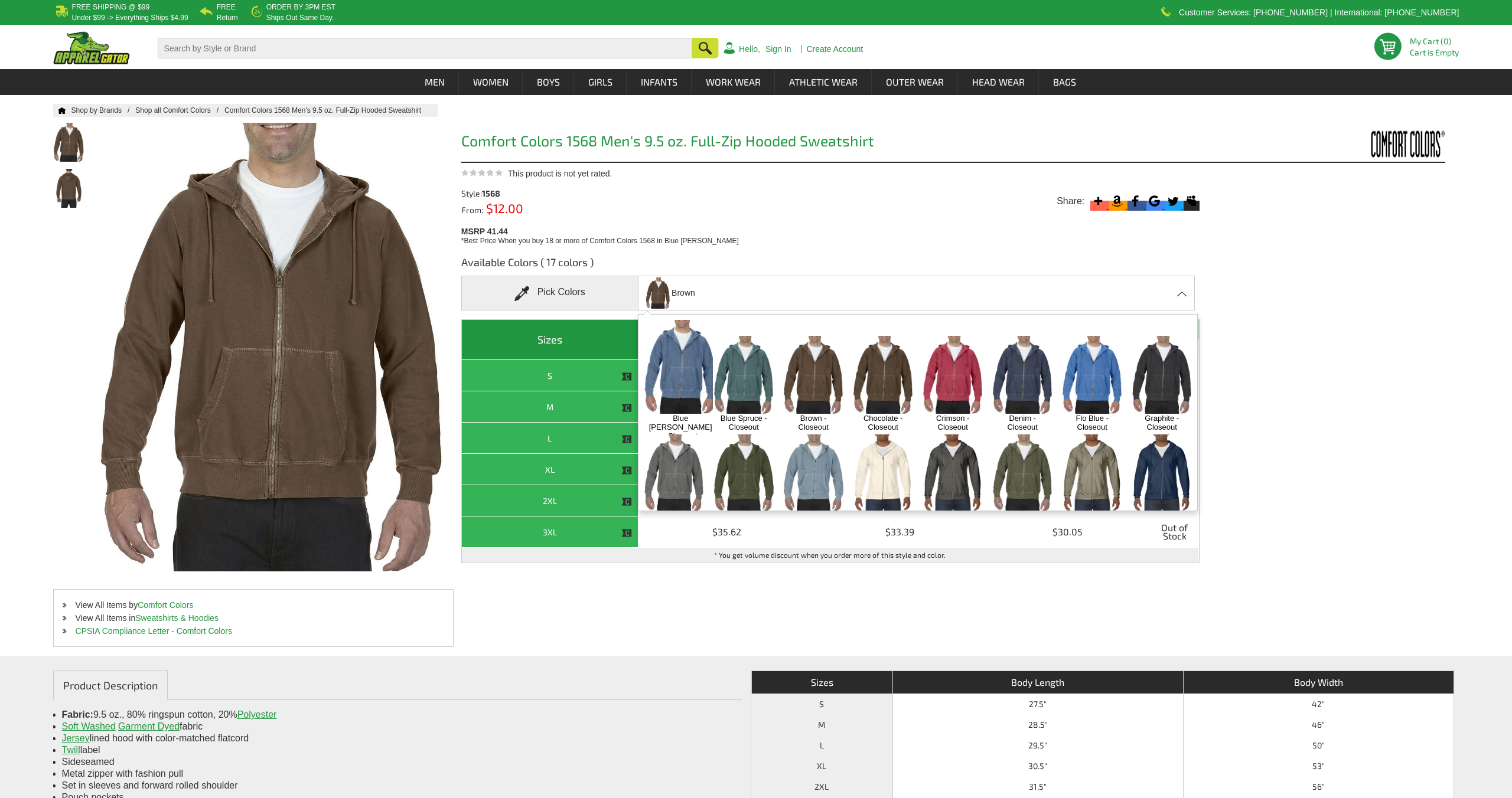
click at [723, 350] on img at bounding box center [744, 374] width 62 height 77
